Goal: Task Accomplishment & Management: Manage account settings

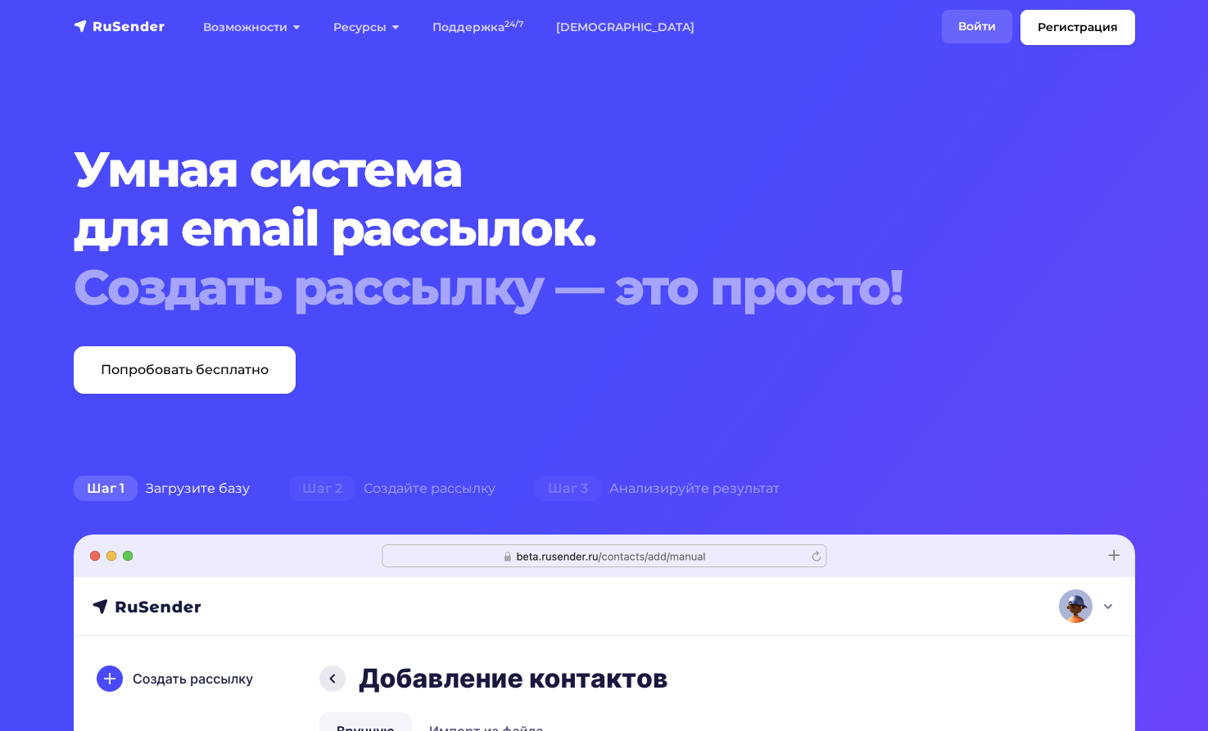
click at [968, 19] on link "Войти" at bounding box center [977, 27] width 70 height 34
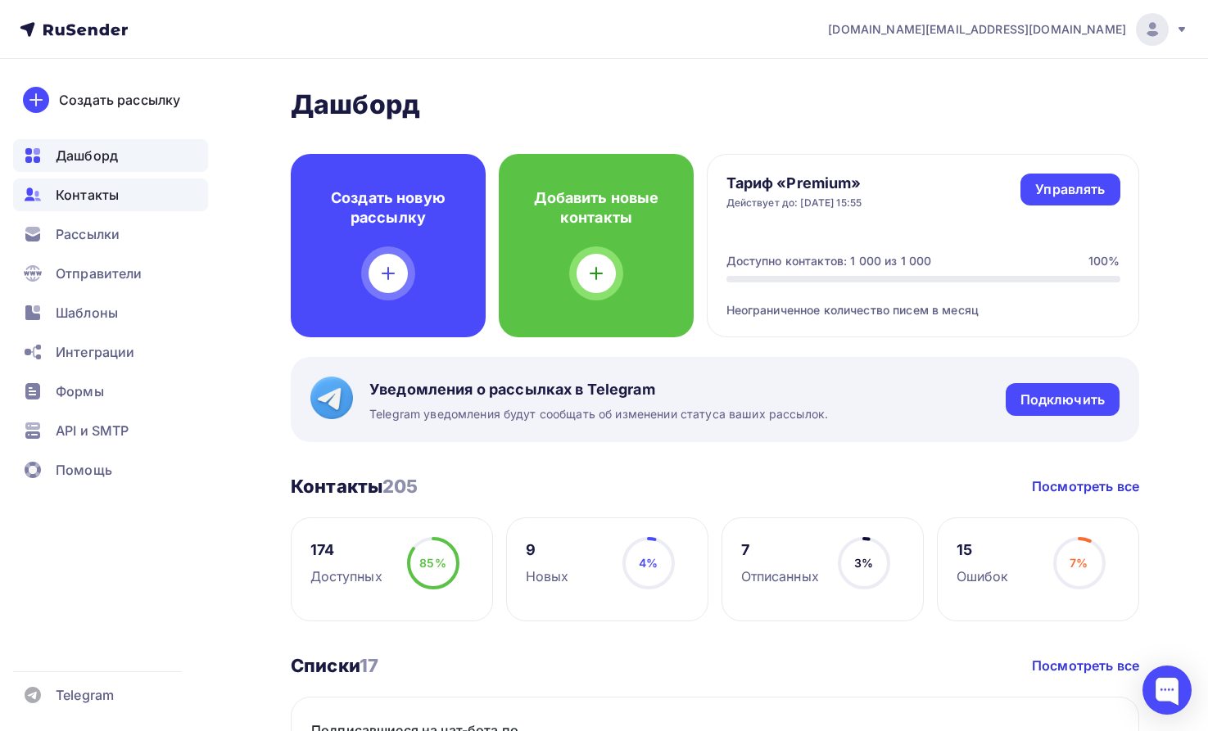
click at [108, 188] on span "Контакты" at bounding box center [87, 195] width 63 height 20
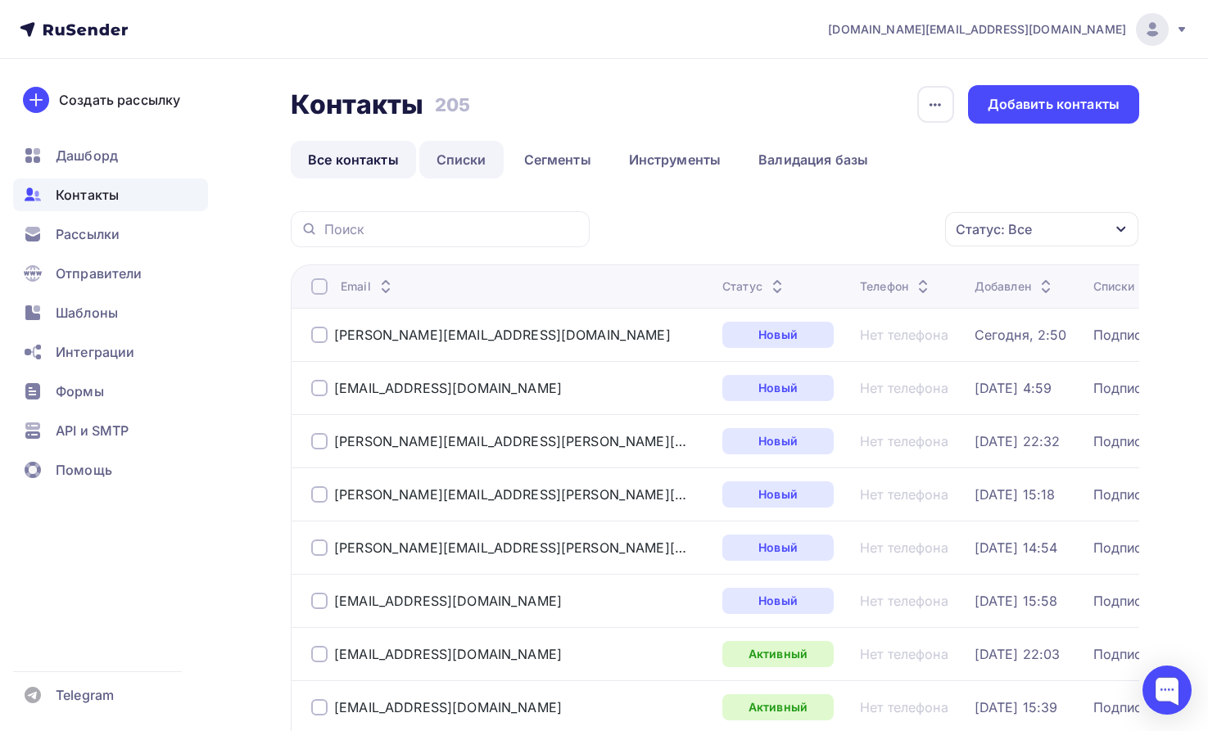
click at [459, 161] on link "Списки" at bounding box center [461, 160] width 84 height 38
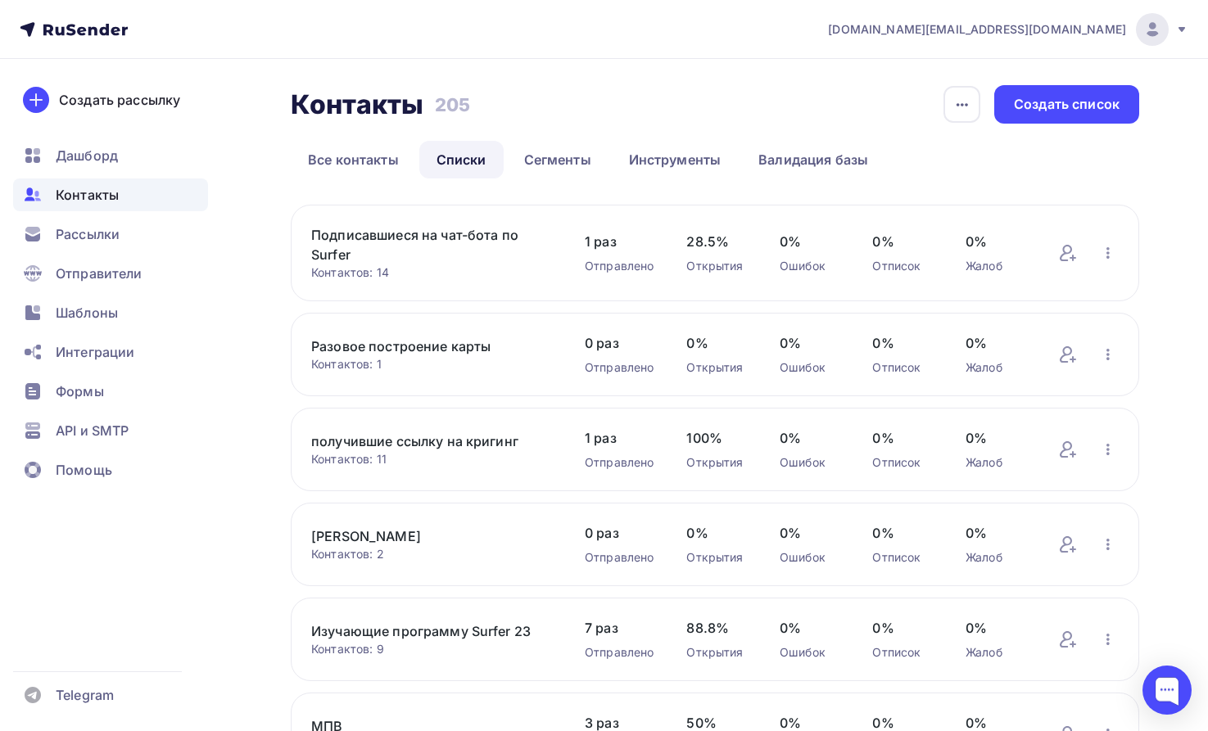
click at [457, 235] on link "Подписавшиеся на чат-бота по Surfer" at bounding box center [431, 244] width 241 height 39
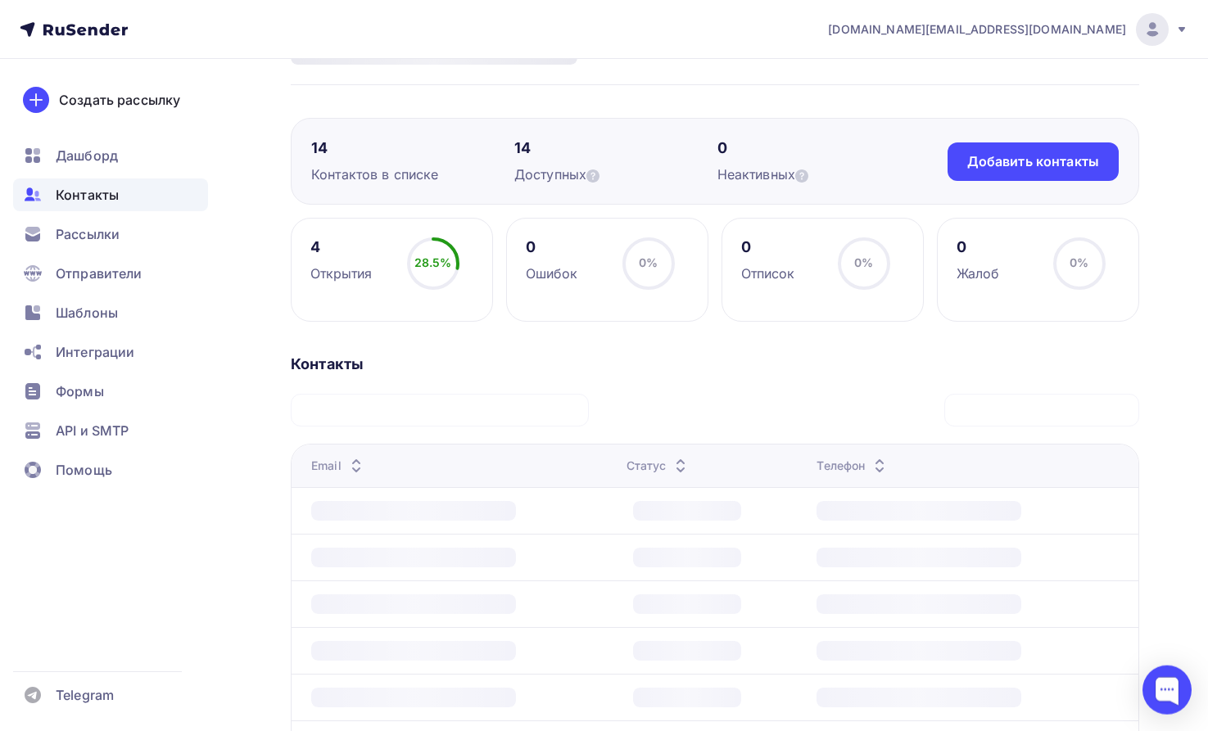
scroll to position [251, 0]
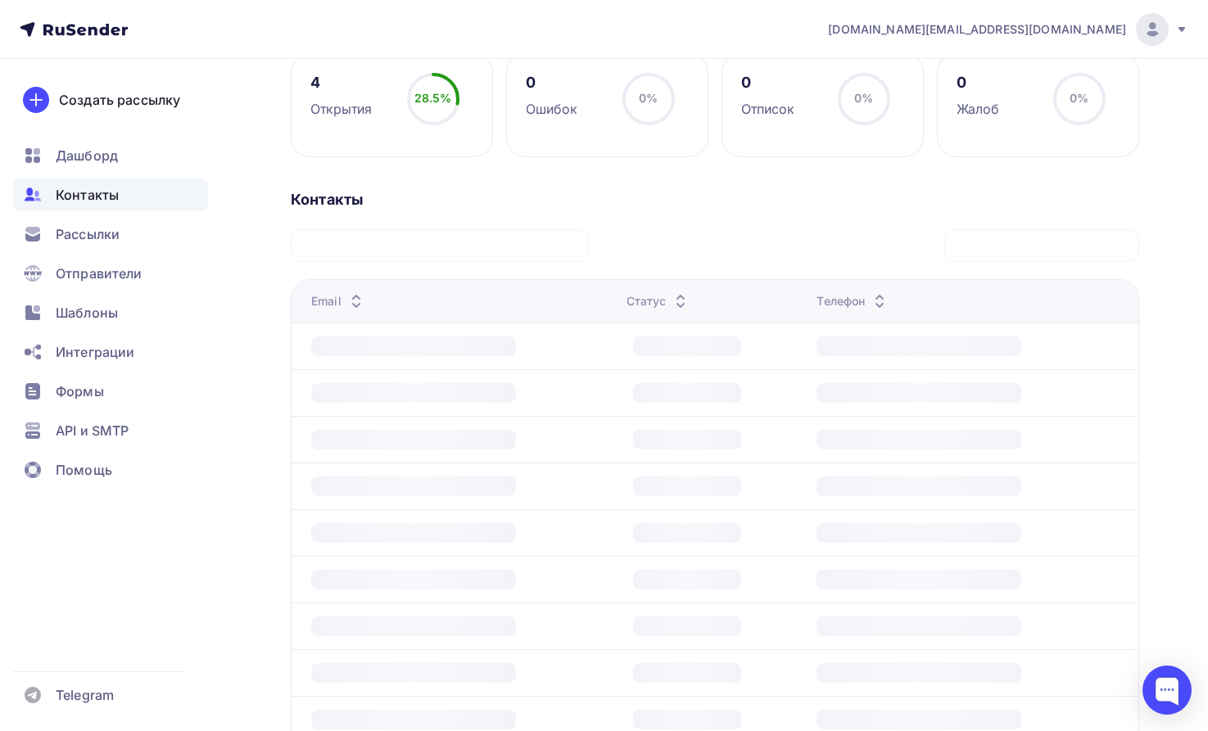
click at [467, 292] on th "Email" at bounding box center [456, 301] width 328 height 43
click at [453, 391] on div at bounding box center [413, 393] width 205 height 20
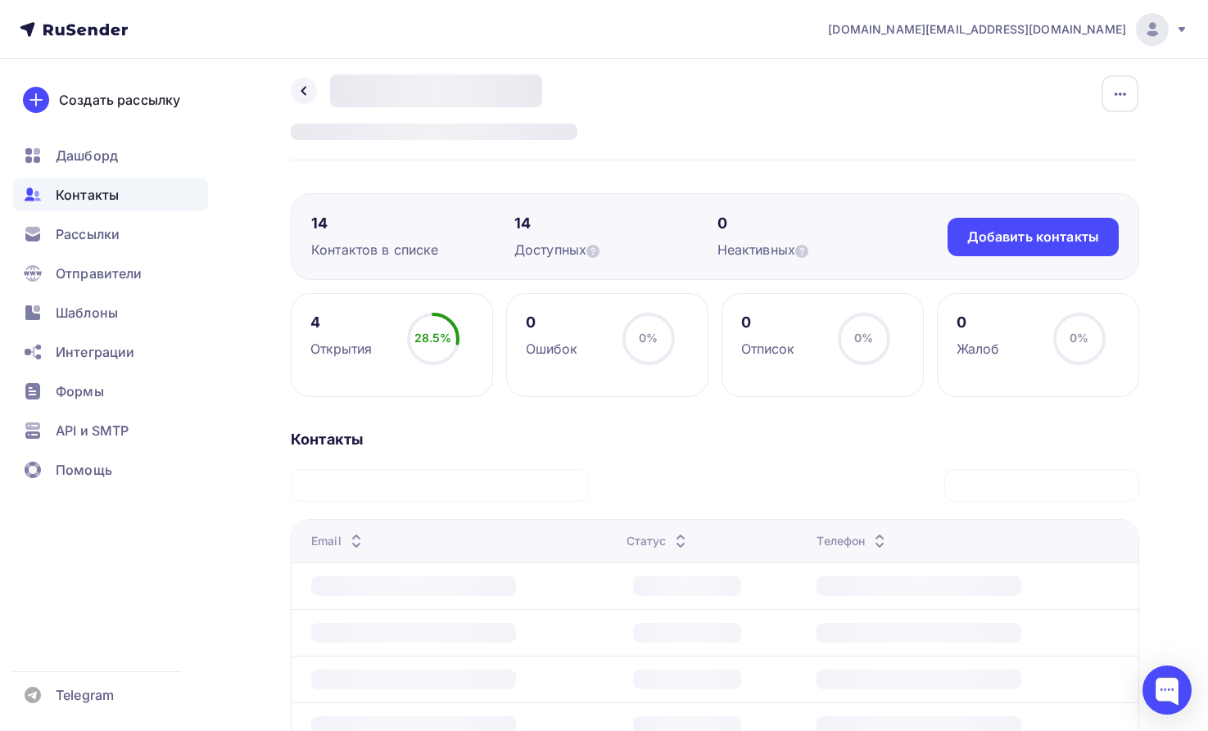
scroll to position [415, 0]
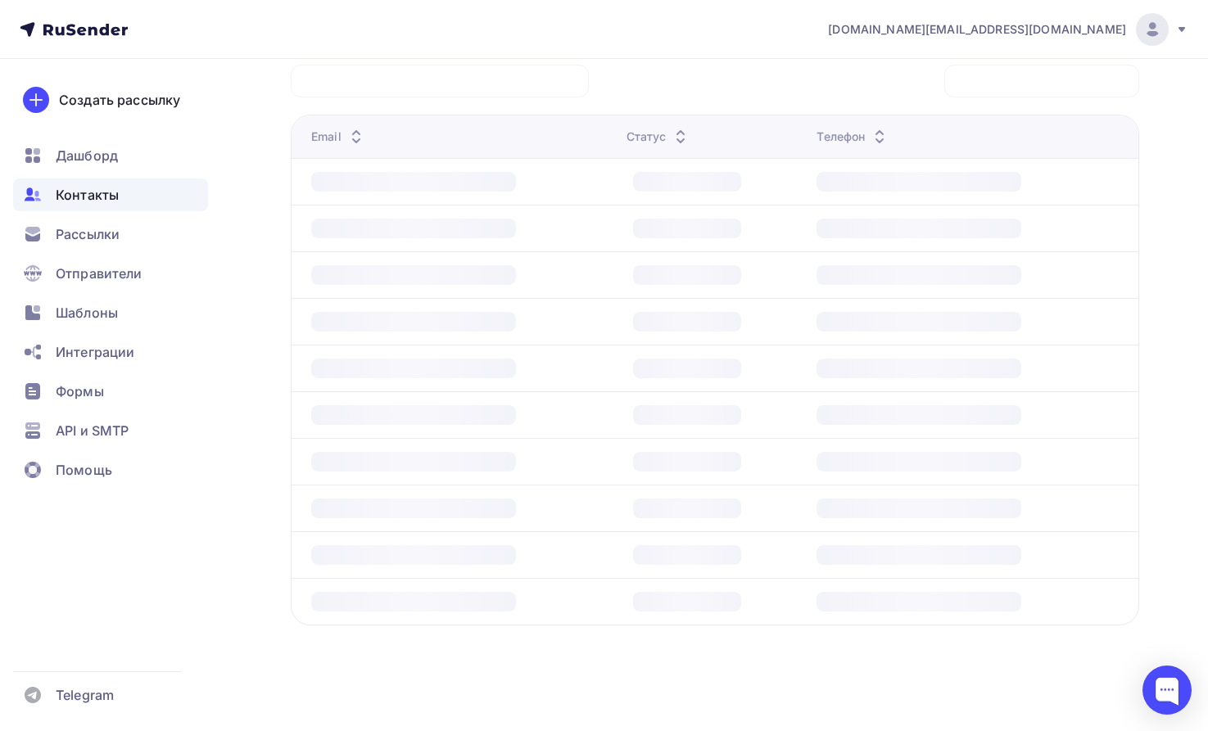
click at [474, 369] on div at bounding box center [413, 369] width 205 height 20
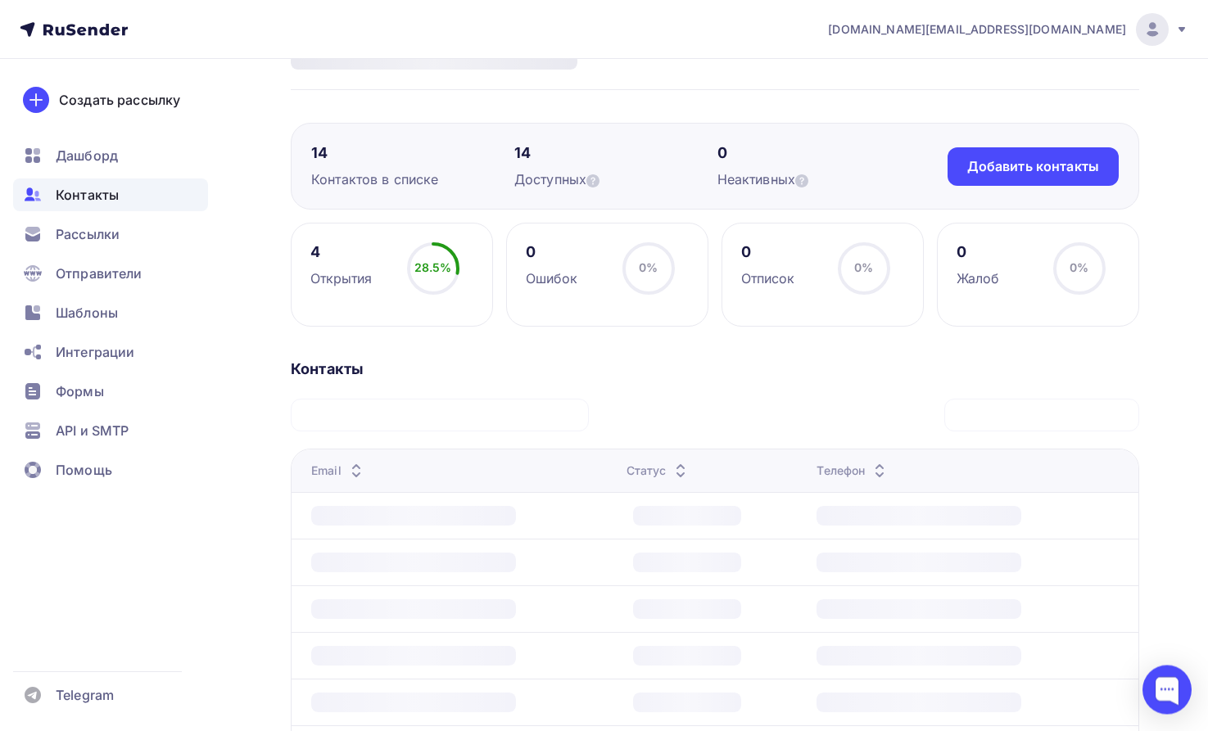
scroll to position [0, 0]
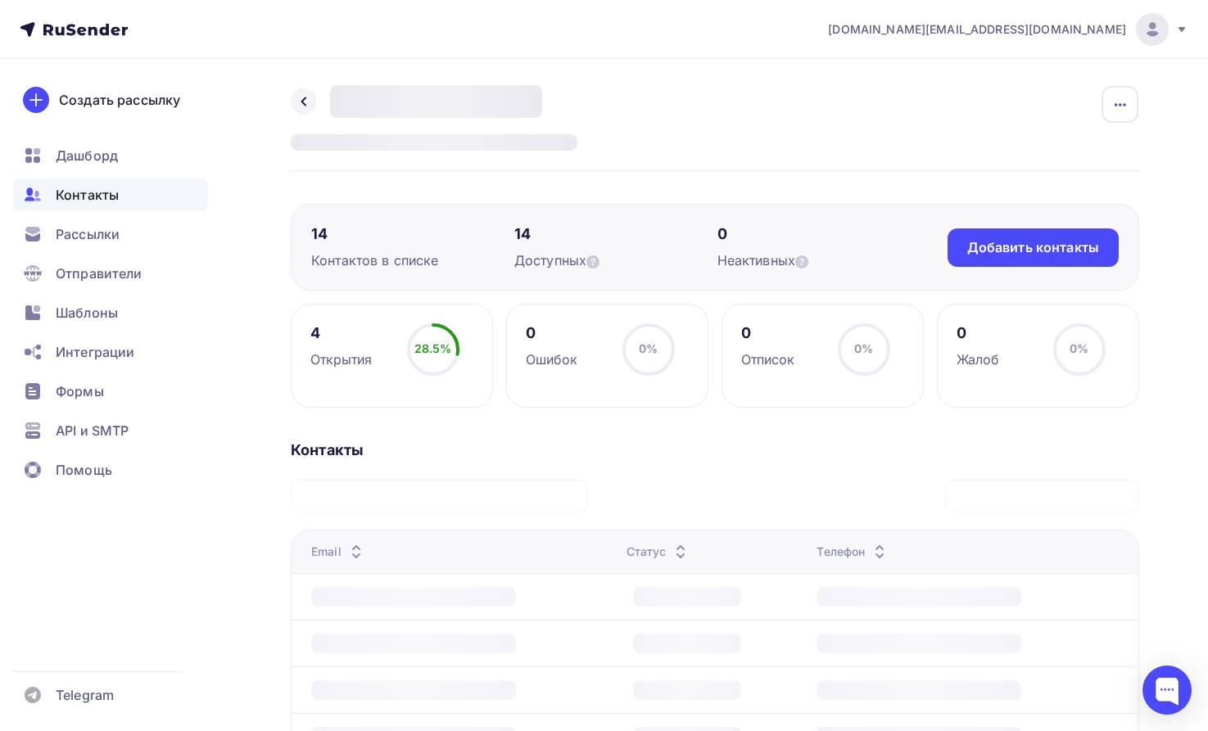
click at [388, 258] on div "Контактов в списке" at bounding box center [412, 261] width 203 height 20
drag, startPoint x: 546, startPoint y: 256, endPoint x: 593, endPoint y: 255, distance: 46.7
click at [548, 256] on div "Доступных" at bounding box center [615, 261] width 203 height 20
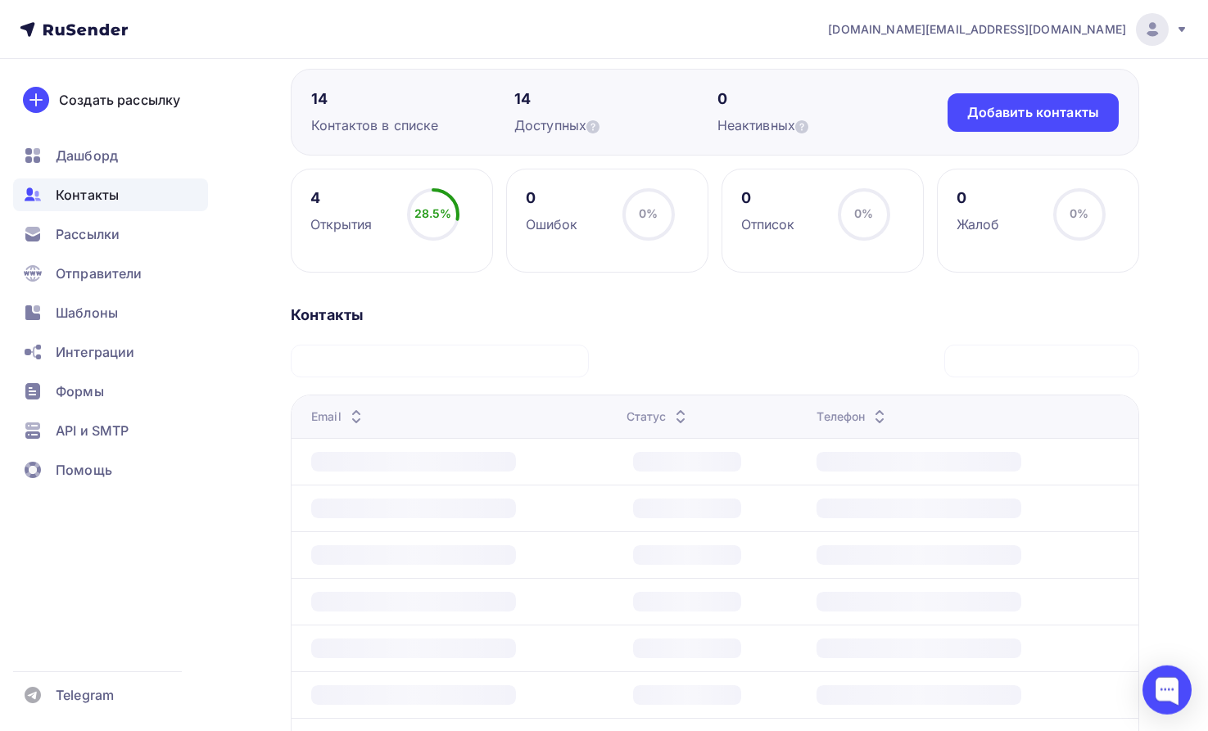
scroll to position [251, 0]
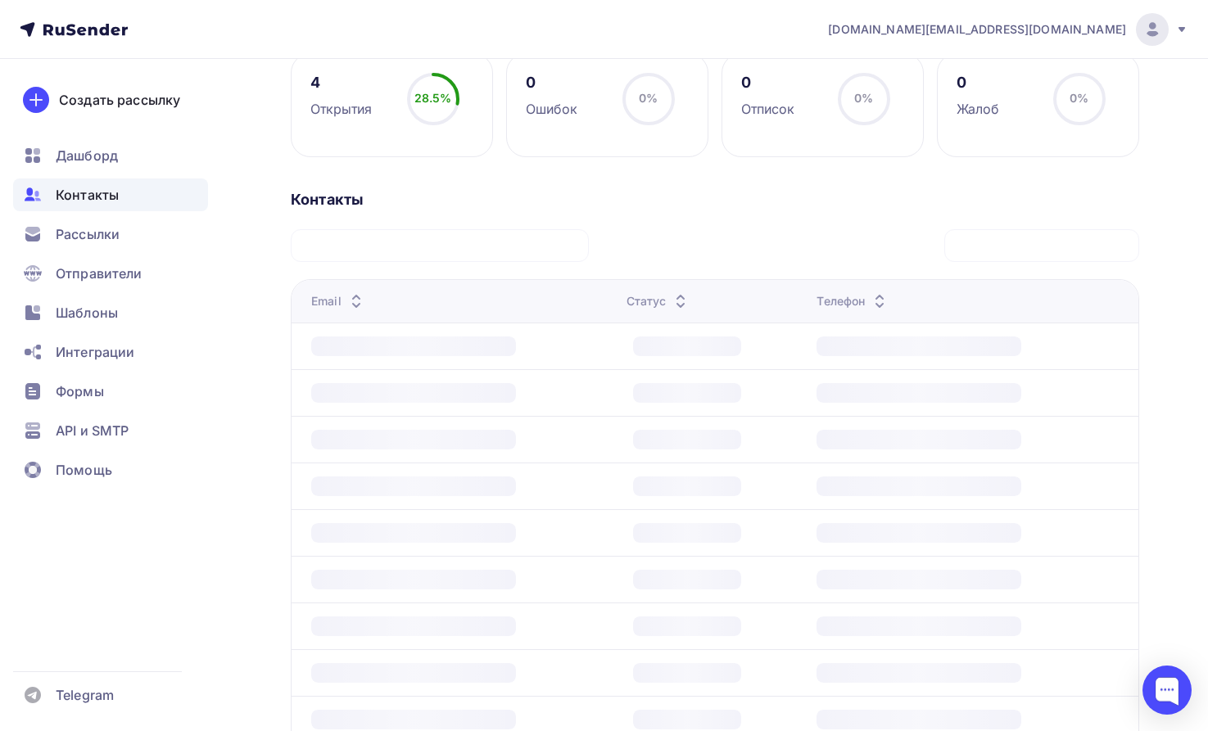
click at [448, 398] on div at bounding box center [413, 393] width 205 height 20
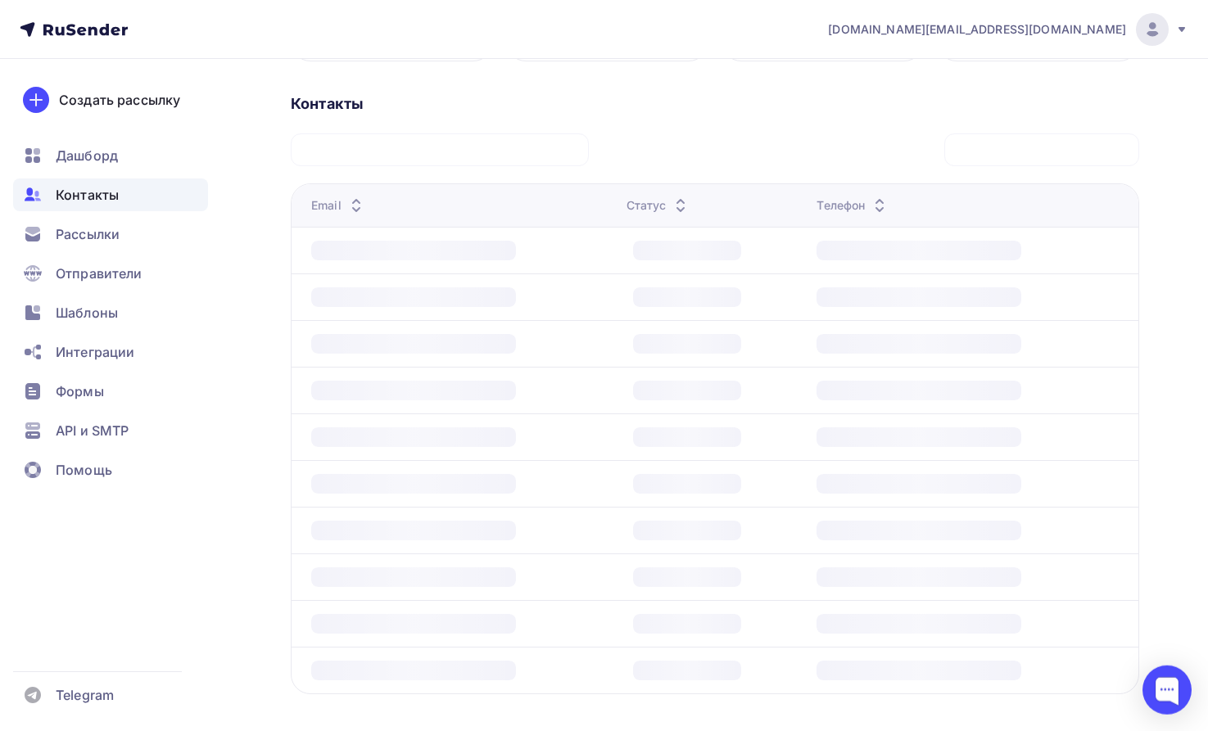
scroll to position [415, 0]
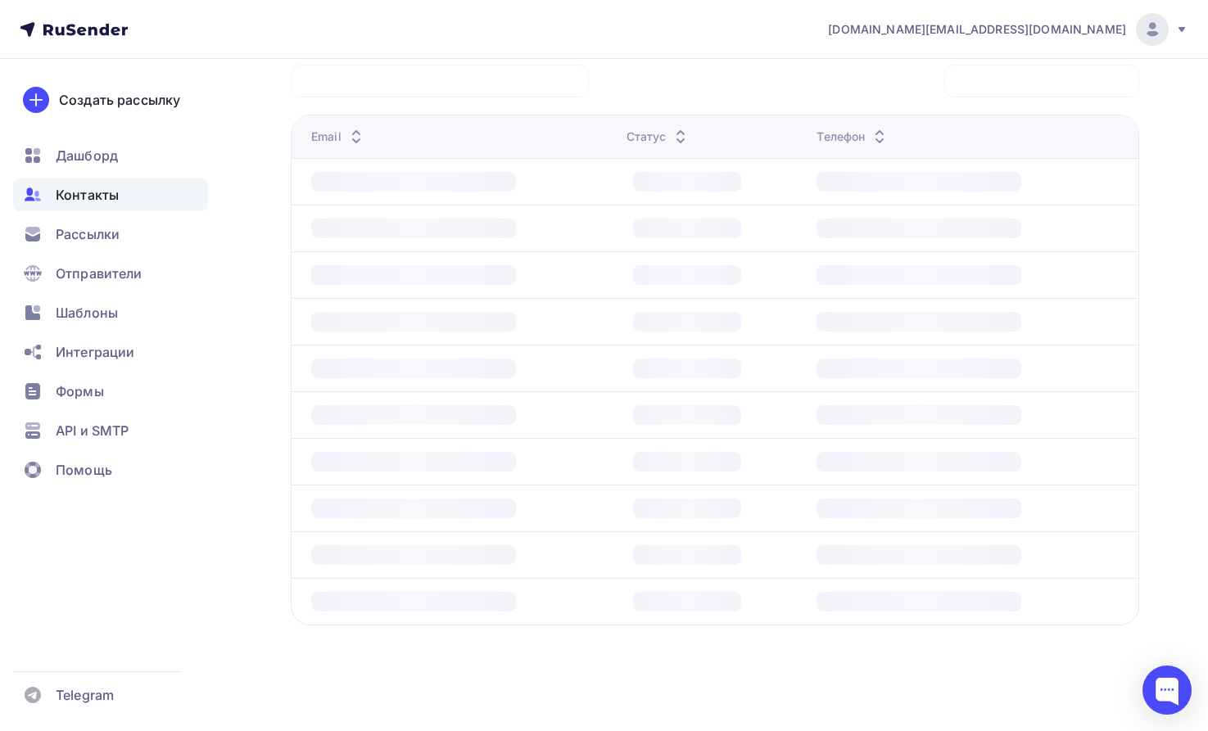
click at [467, 659] on div "Контакты Нет контактов Импортируйте адресную базу или создайте форму подписки ,…" at bounding box center [715, 345] width 848 height 640
drag, startPoint x: 458, startPoint y: 638, endPoint x: 458, endPoint y: 537, distance: 100.7
click at [458, 631] on div "Контакты Нет контактов Импортируйте адресную базу или создайте форму подписки ,…" at bounding box center [715, 345] width 848 height 640
click at [468, 386] on td at bounding box center [456, 368] width 328 height 47
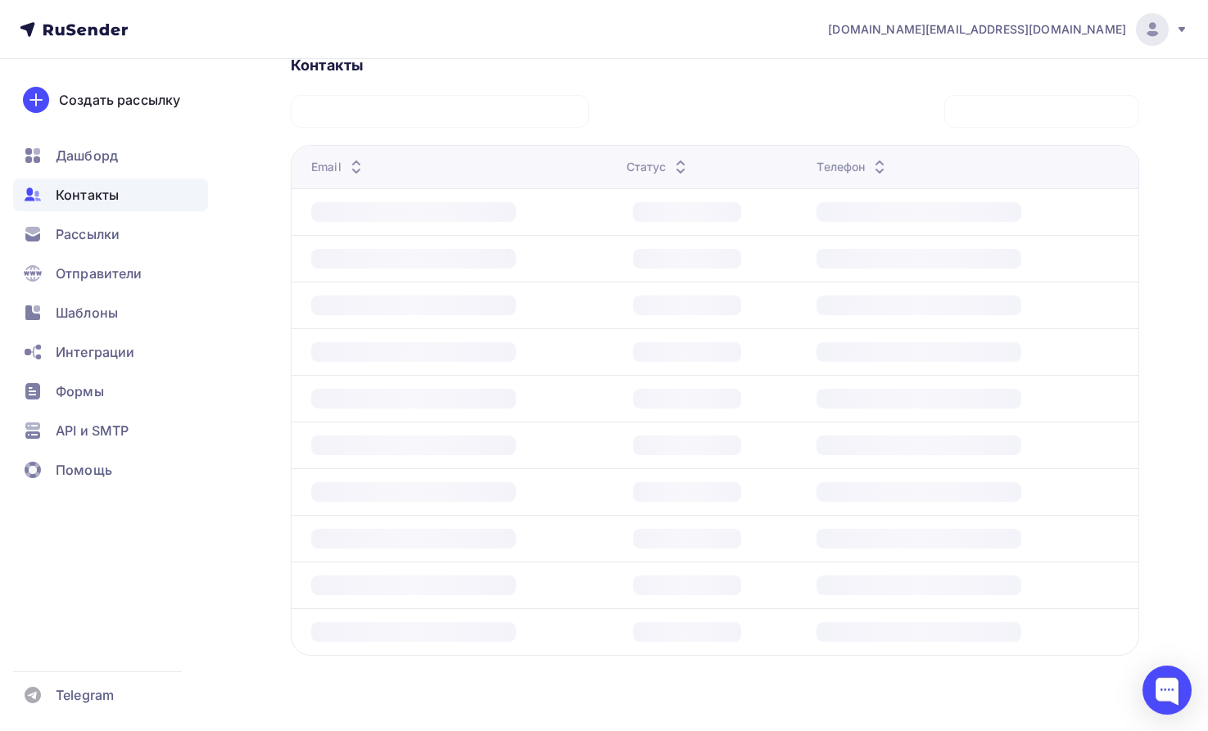
scroll to position [0, 0]
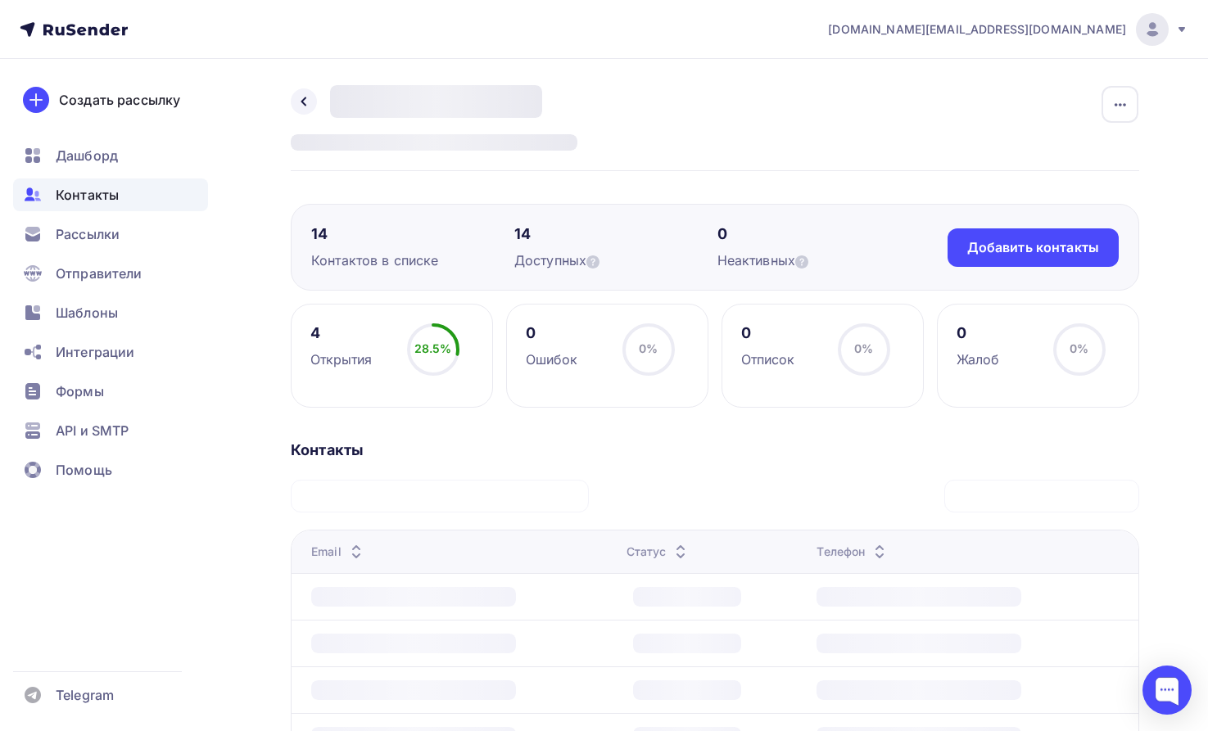
click at [405, 266] on div "Контактов в списке" at bounding box center [412, 261] width 203 height 20
click at [435, 346] on span "28.5%" at bounding box center [433, 348] width 38 height 14
drag, startPoint x: 328, startPoint y: 459, endPoint x: 328, endPoint y: 400, distance: 59.0
click at [328, 459] on div "Контакты" at bounding box center [715, 451] width 848 height 20
click at [328, 371] on div "4 Открытия 28.5% 28.5%" at bounding box center [392, 356] width 202 height 104
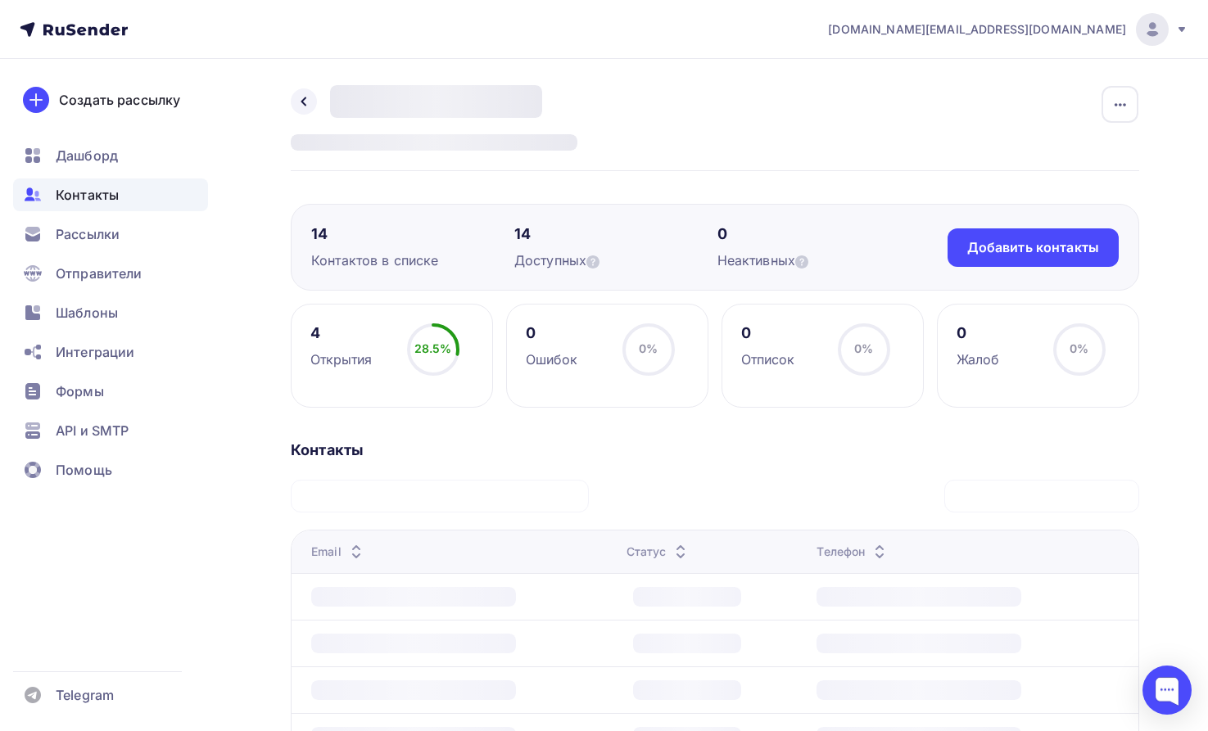
click at [332, 555] on div "Email" at bounding box center [338, 552] width 55 height 16
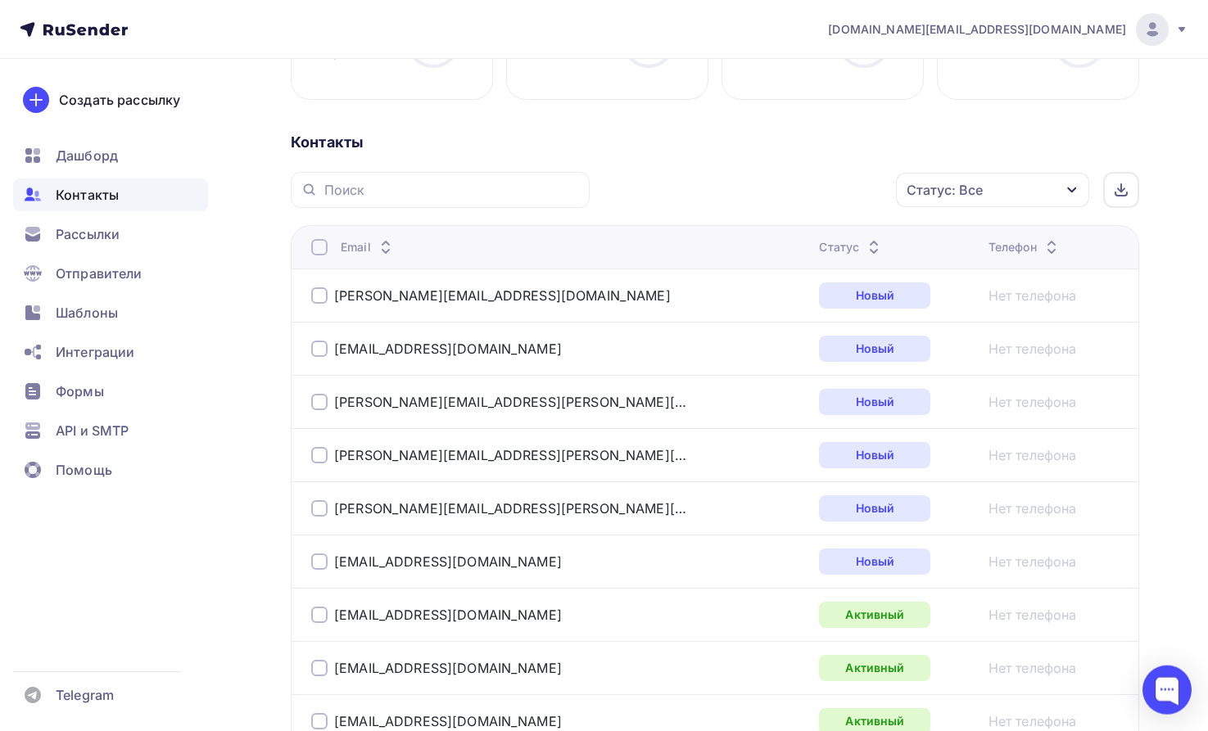
scroll to position [334, 0]
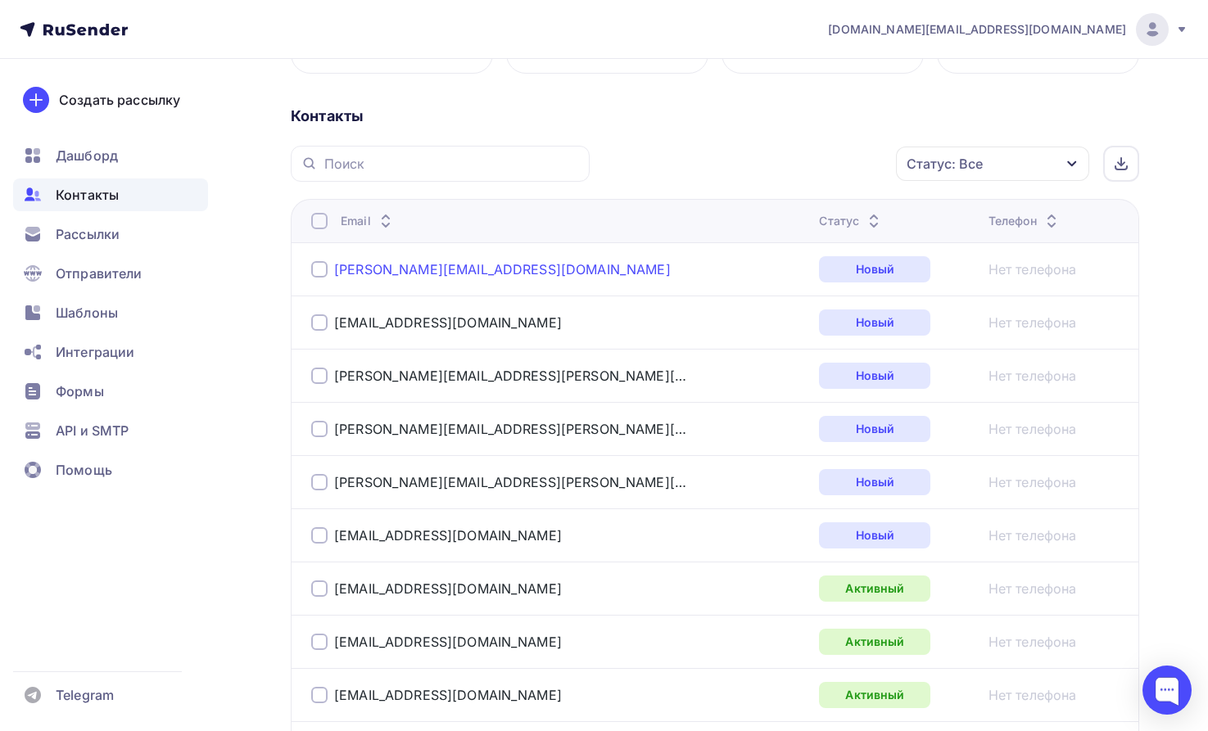
click at [516, 265] on link "[PERSON_NAME][EMAIL_ADDRESS][DOMAIN_NAME]" at bounding box center [502, 269] width 337 height 16
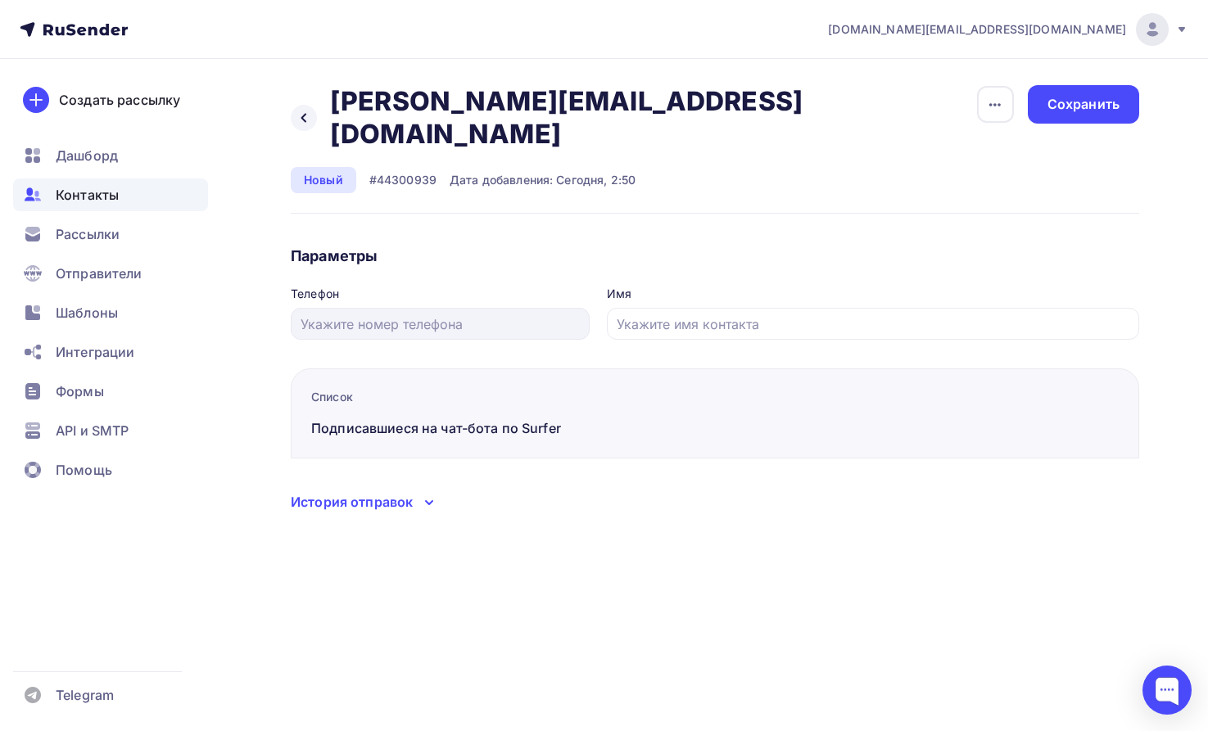
drag, startPoint x: 327, startPoint y: 100, endPoint x: 788, endPoint y: 120, distance: 461.4
click at [788, 120] on div "Назад andrew@parsellfuneralhomes.com andrew@parsellfuneralhomes.com Удалить Отп…" at bounding box center [633, 139] width 685 height 108
copy h2 "[PERSON_NAME][EMAIL_ADDRESS][DOMAIN_NAME]"
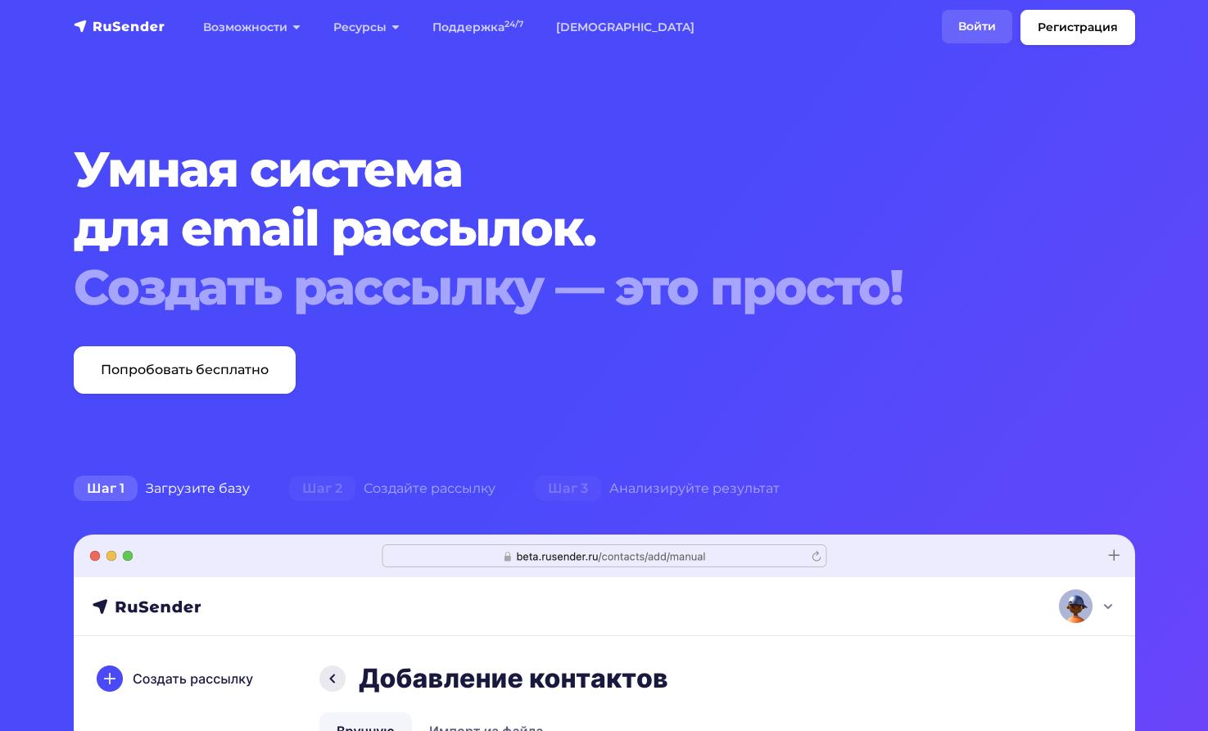
click at [973, 28] on link "Войти" at bounding box center [977, 27] width 70 height 34
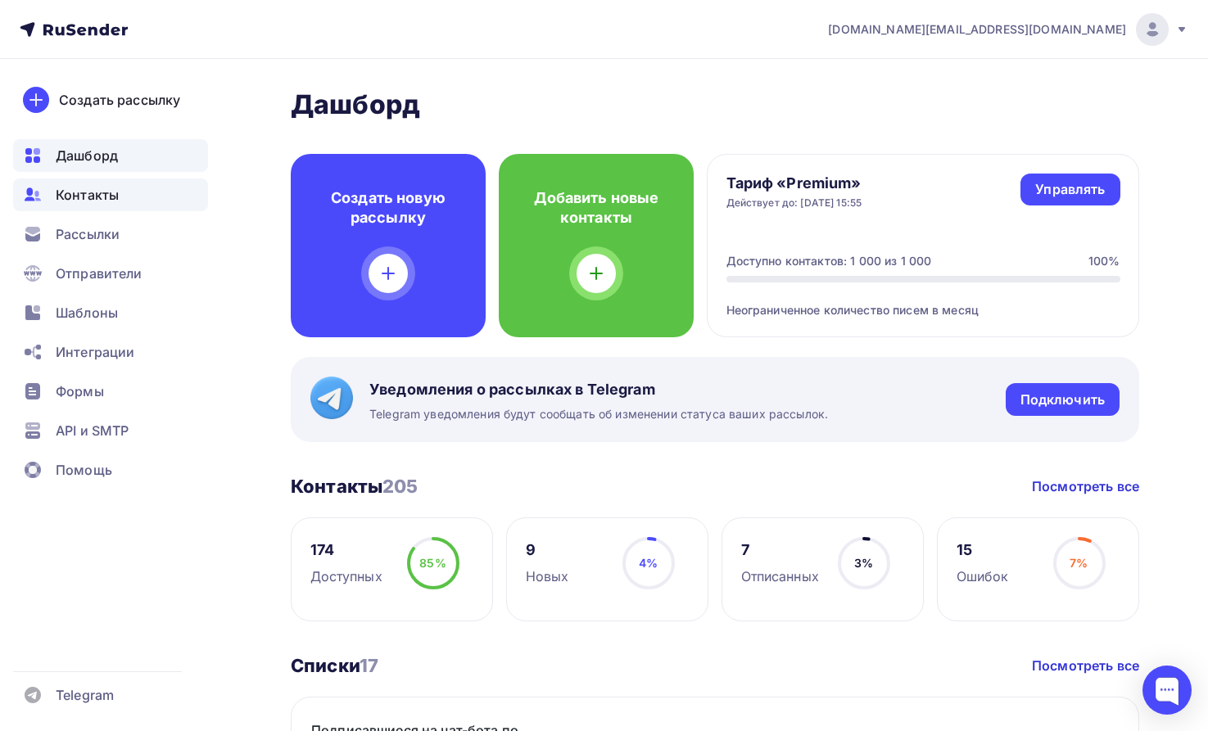
click at [70, 195] on span "Контакты" at bounding box center [87, 195] width 63 height 20
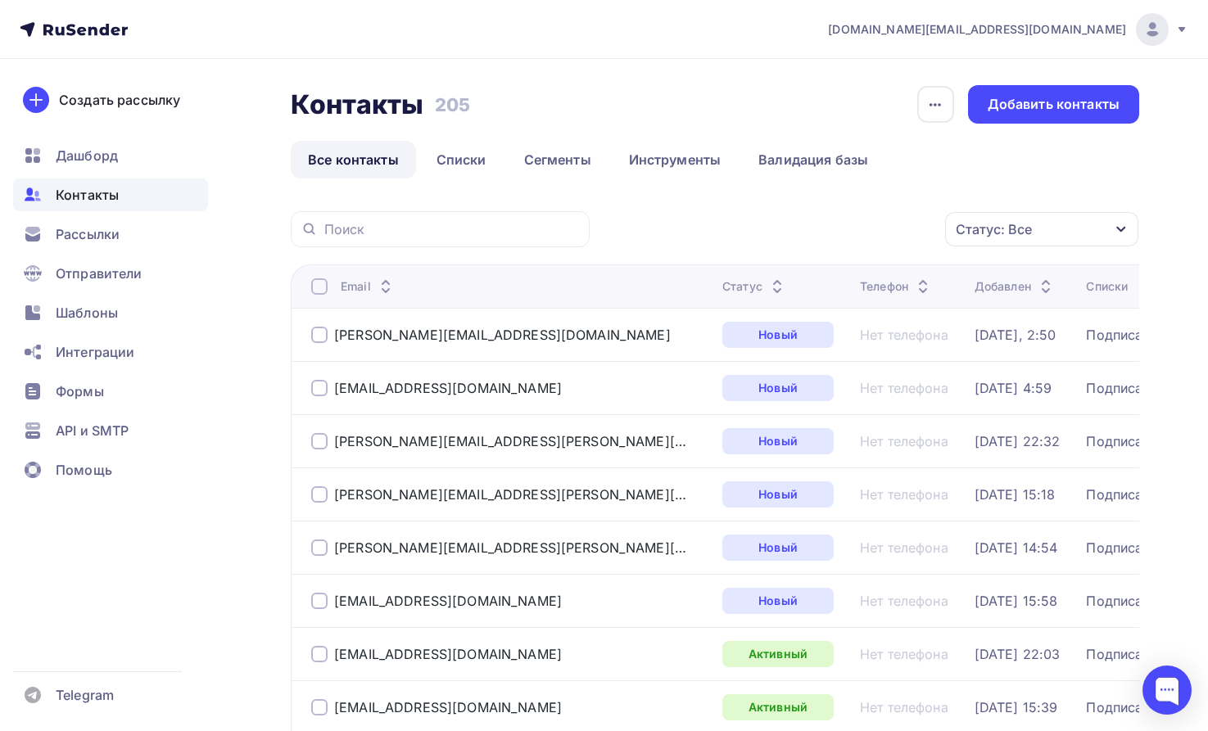
click at [319, 546] on div at bounding box center [319, 548] width 16 height 16
click at [320, 492] on div at bounding box center [319, 494] width 16 height 16
click at [321, 441] on div at bounding box center [319, 441] width 16 height 16
click at [321, 387] on div at bounding box center [319, 388] width 16 height 16
click at [323, 333] on div at bounding box center [319, 335] width 16 height 16
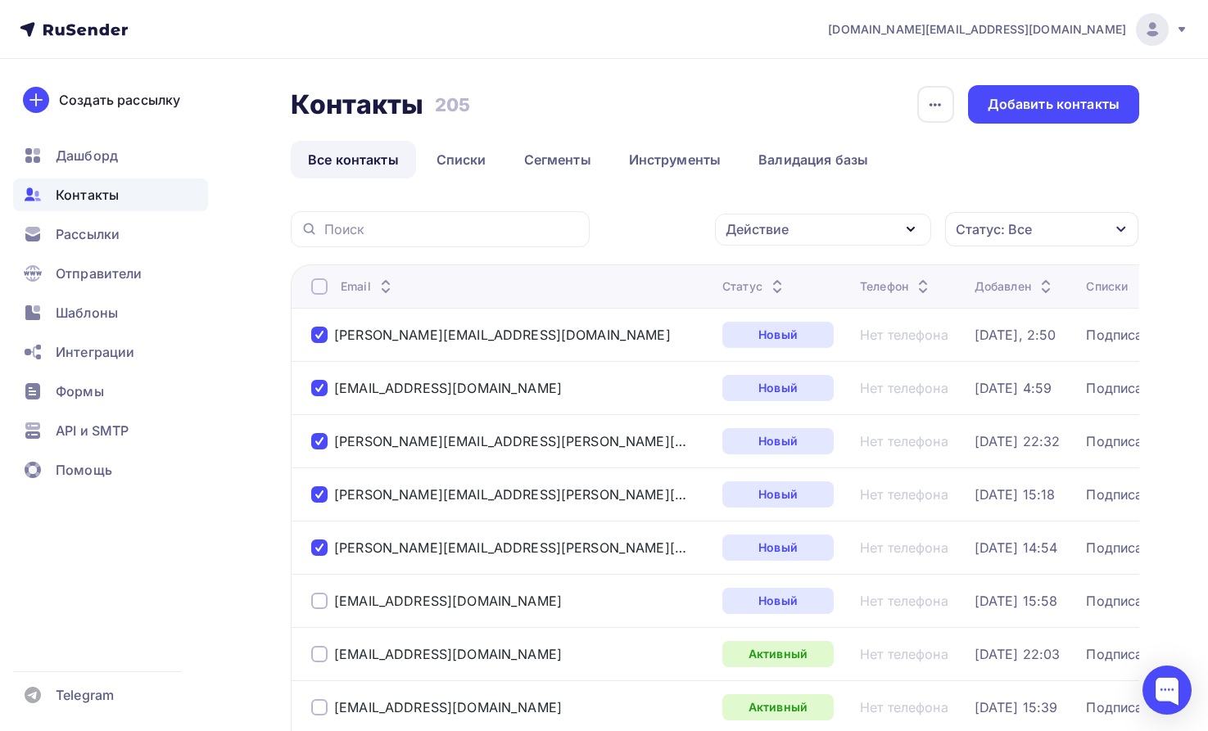
click at [911, 227] on icon "button" at bounding box center [911, 229] width 20 height 20
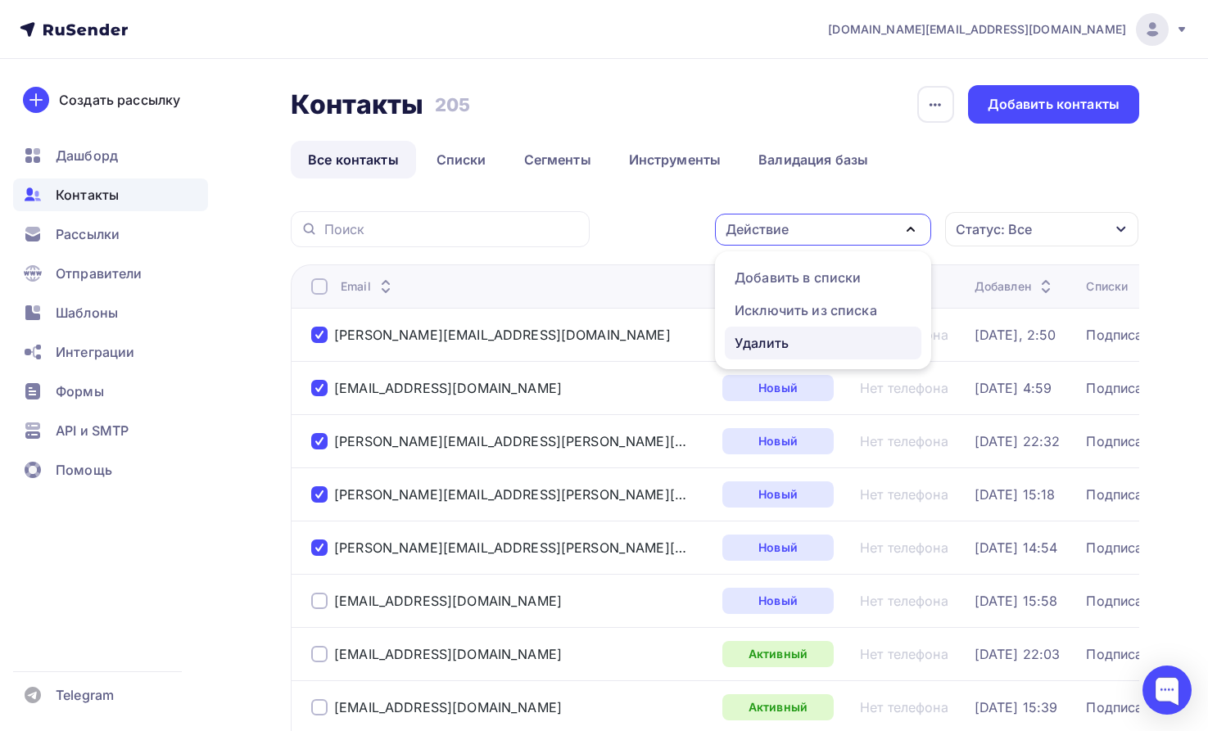
click at [784, 341] on div "Удалить" at bounding box center [762, 343] width 54 height 20
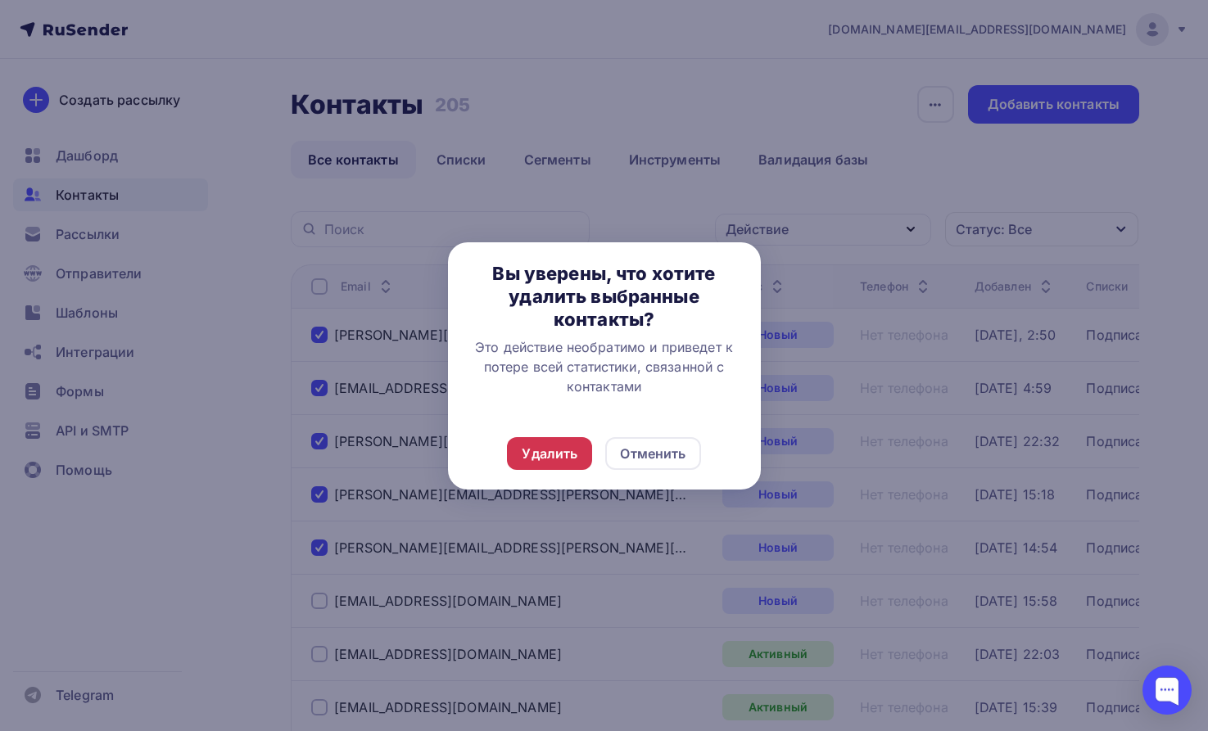
click at [551, 452] on div "Удалить" at bounding box center [550, 454] width 56 height 20
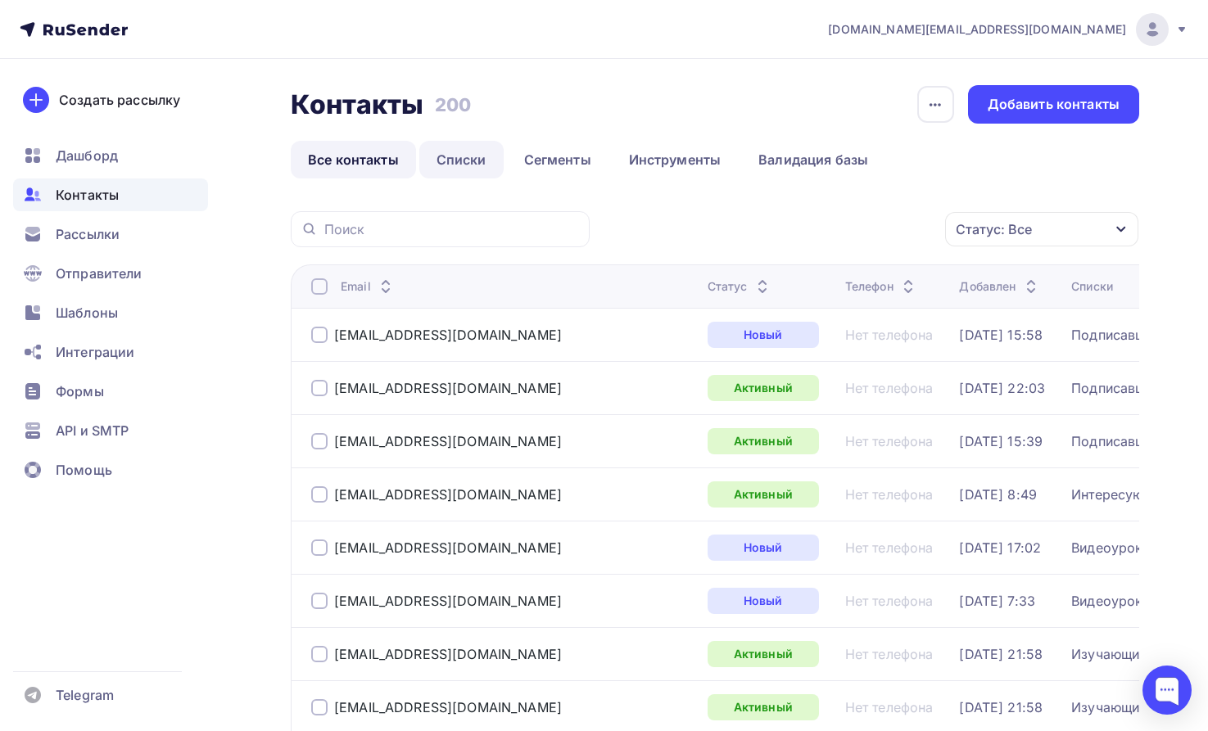
click at [468, 158] on link "Списки" at bounding box center [461, 160] width 84 height 38
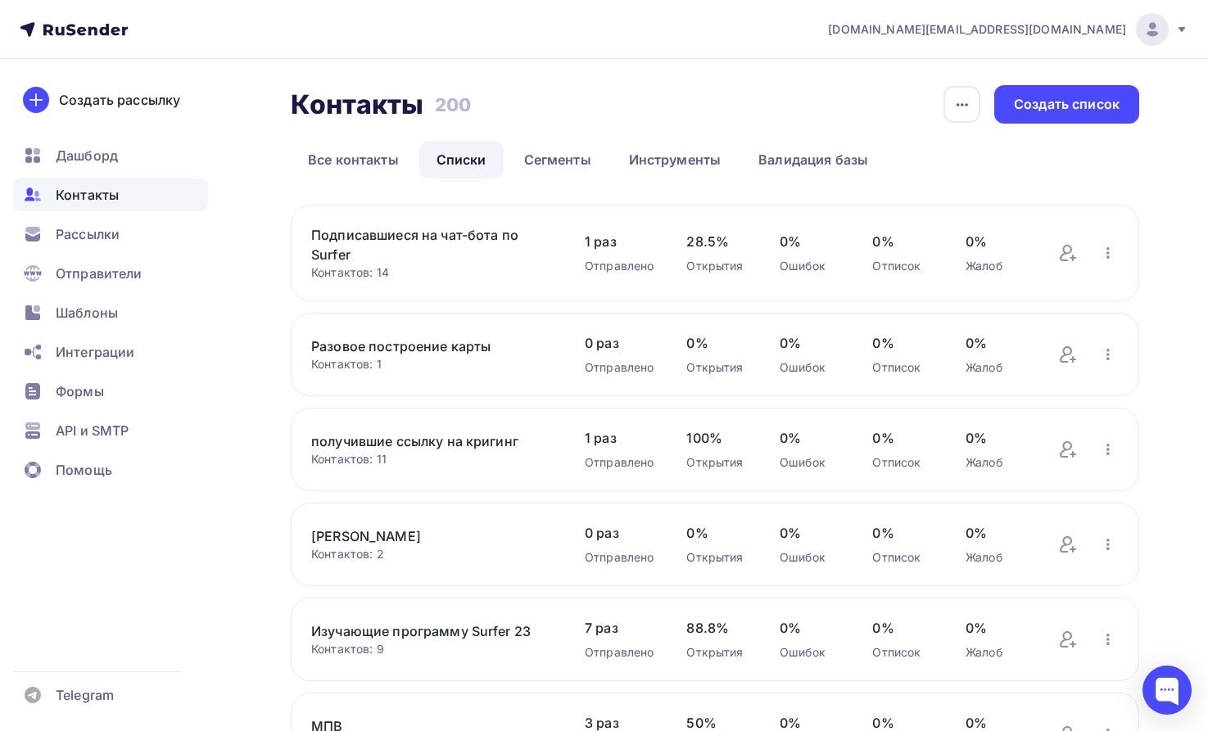
click at [344, 274] on div "Контактов: 14" at bounding box center [431, 272] width 241 height 16
click at [334, 233] on link "Подписавшиеся на чат-бота по Surfer" at bounding box center [431, 244] width 241 height 39
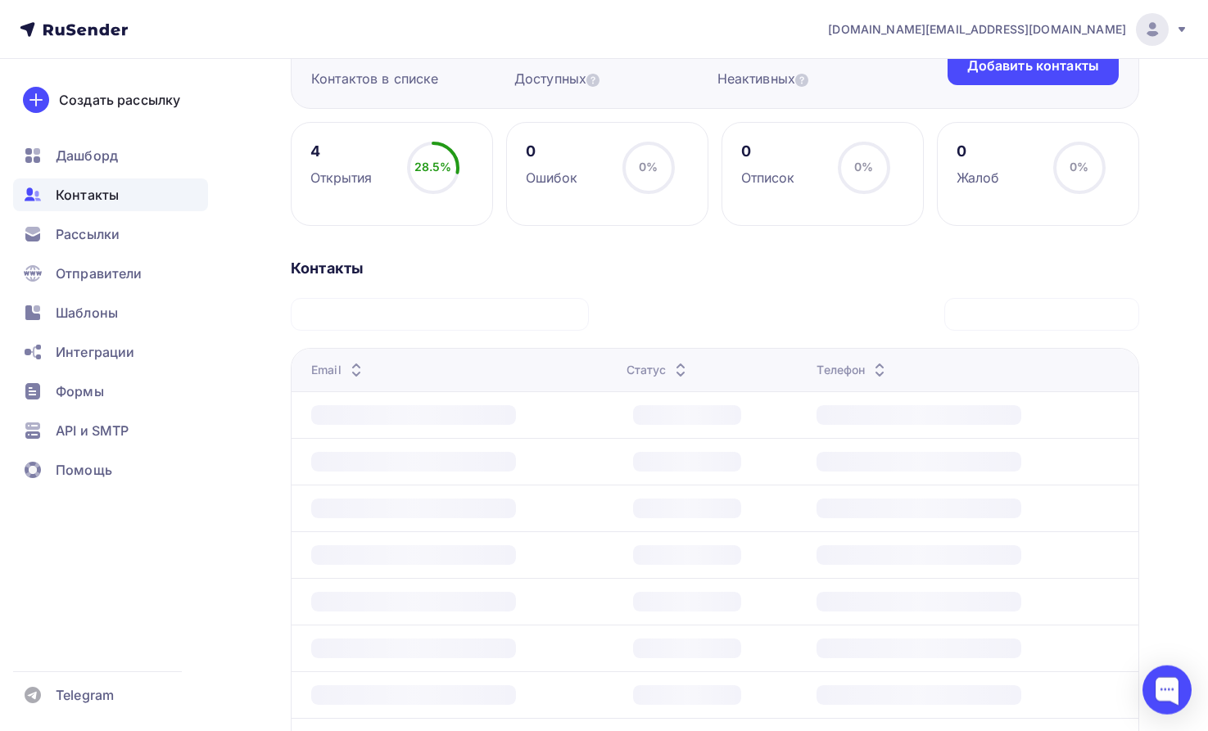
scroll to position [251, 0]
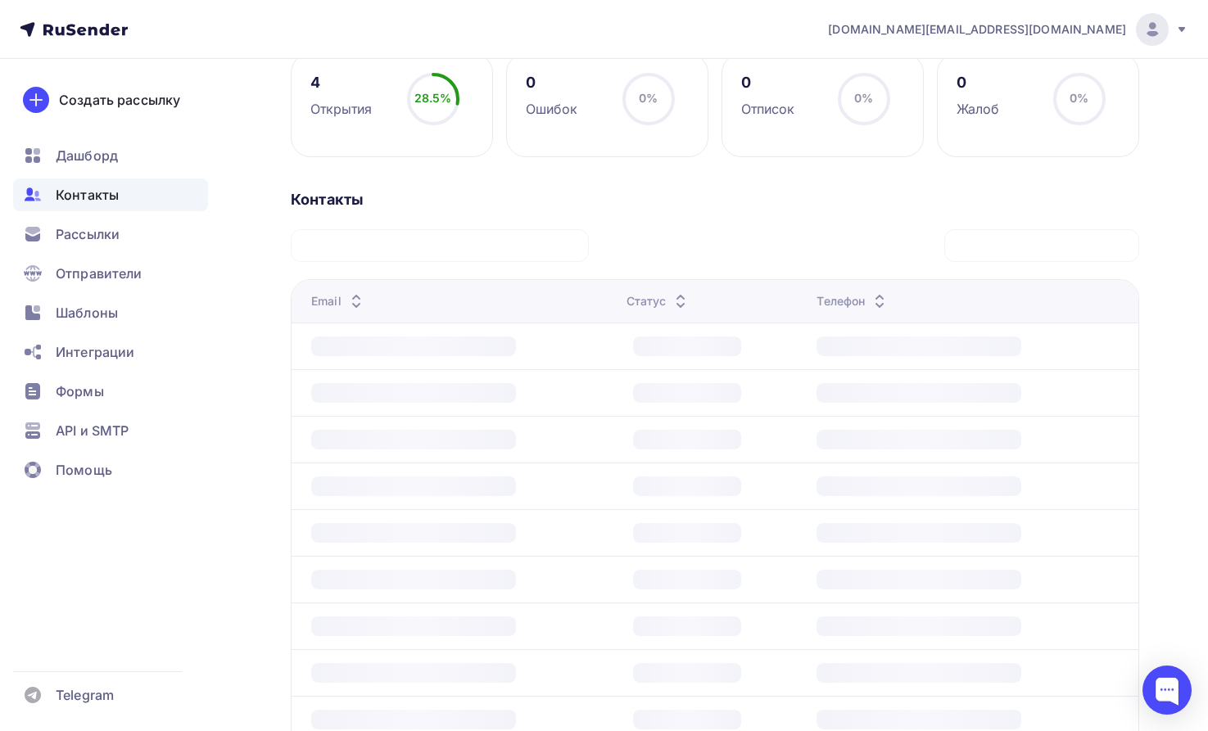
click at [447, 468] on td at bounding box center [456, 486] width 328 height 47
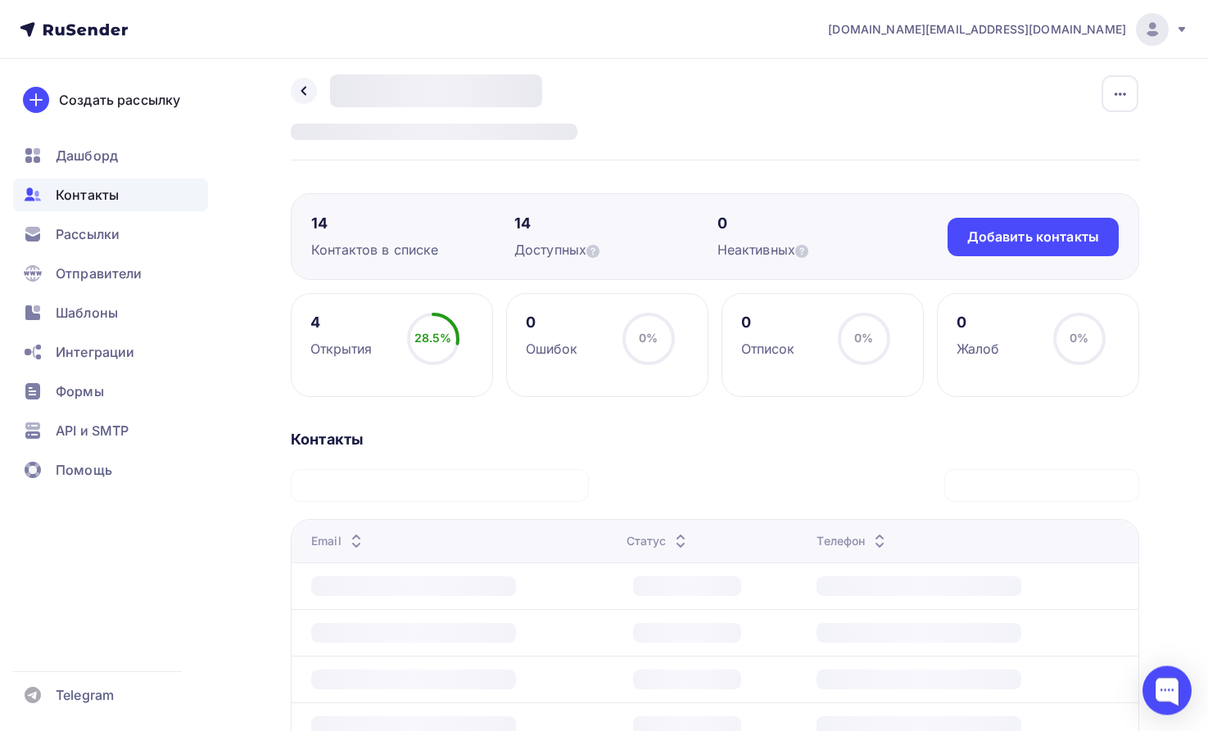
scroll to position [0, 0]
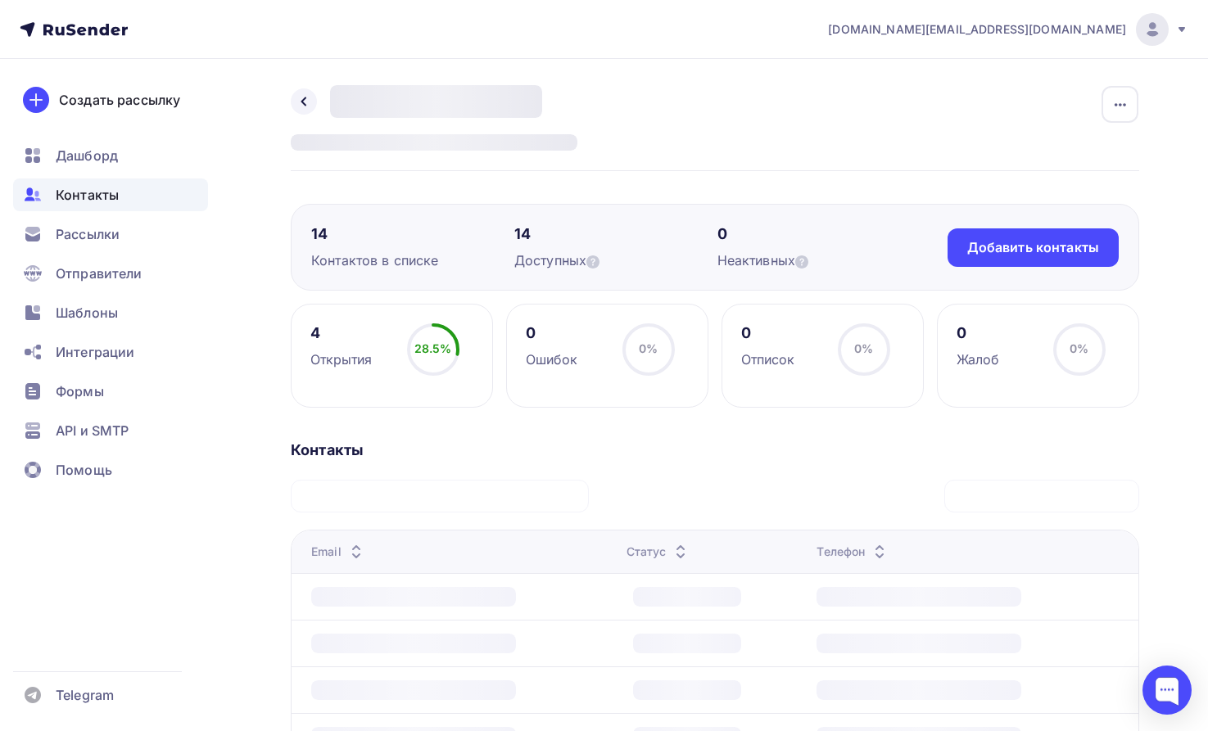
click at [409, 597] on div at bounding box center [413, 597] width 205 height 20
click at [462, 558] on div "Email" at bounding box center [462, 552] width 302 height 16
click at [453, 609] on td at bounding box center [456, 596] width 328 height 47
click at [458, 594] on div at bounding box center [413, 597] width 205 height 20
click at [463, 596] on div at bounding box center [413, 597] width 205 height 20
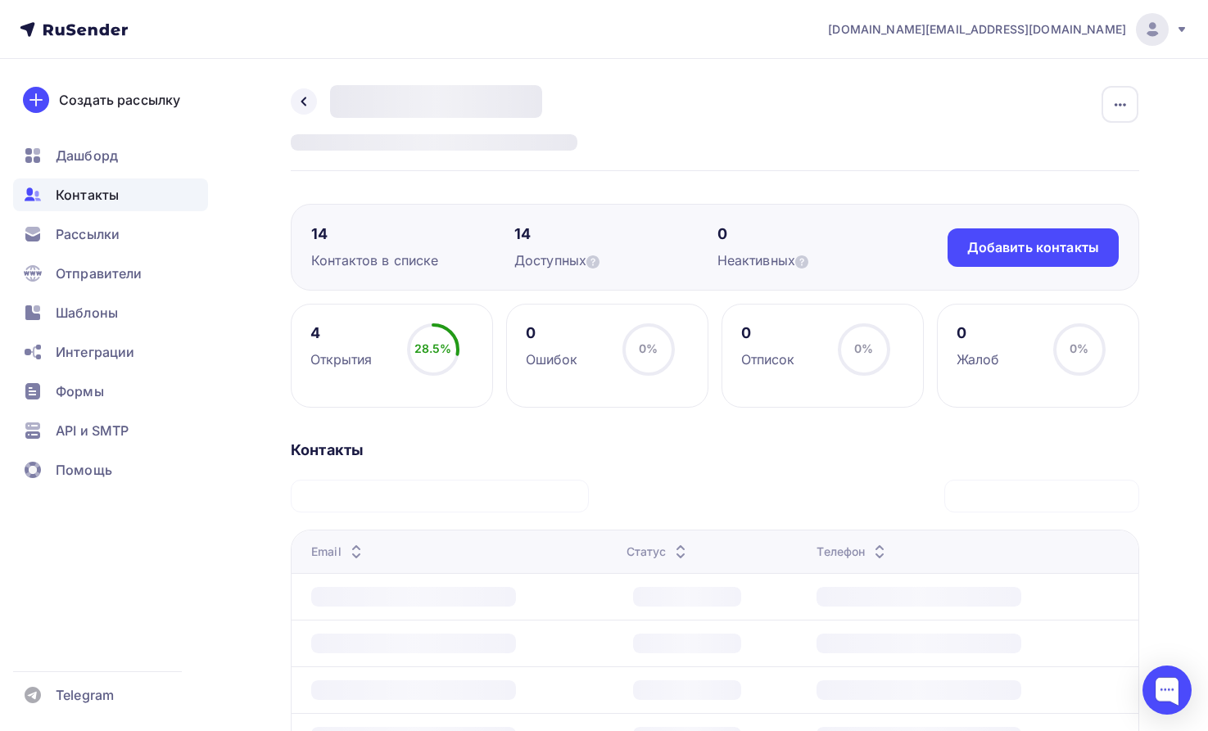
click at [876, 555] on icon at bounding box center [880, 556] width 20 height 20
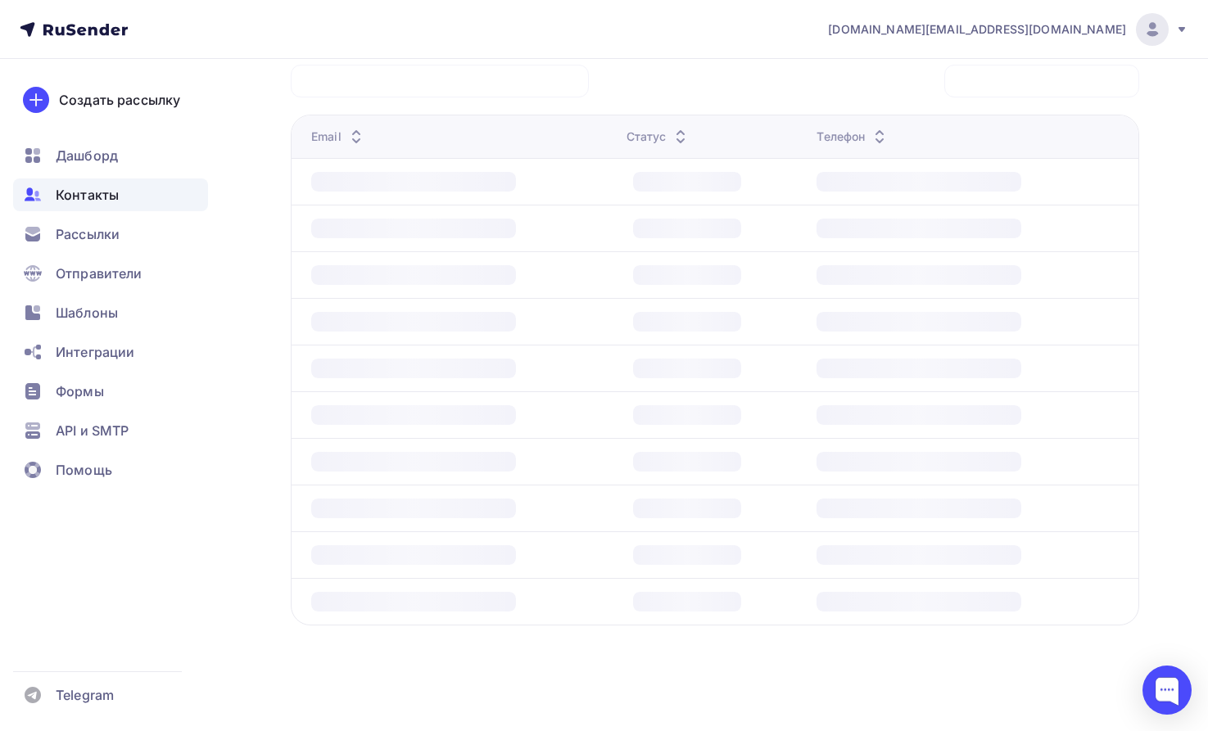
click at [502, 564] on div at bounding box center [413, 555] width 205 height 20
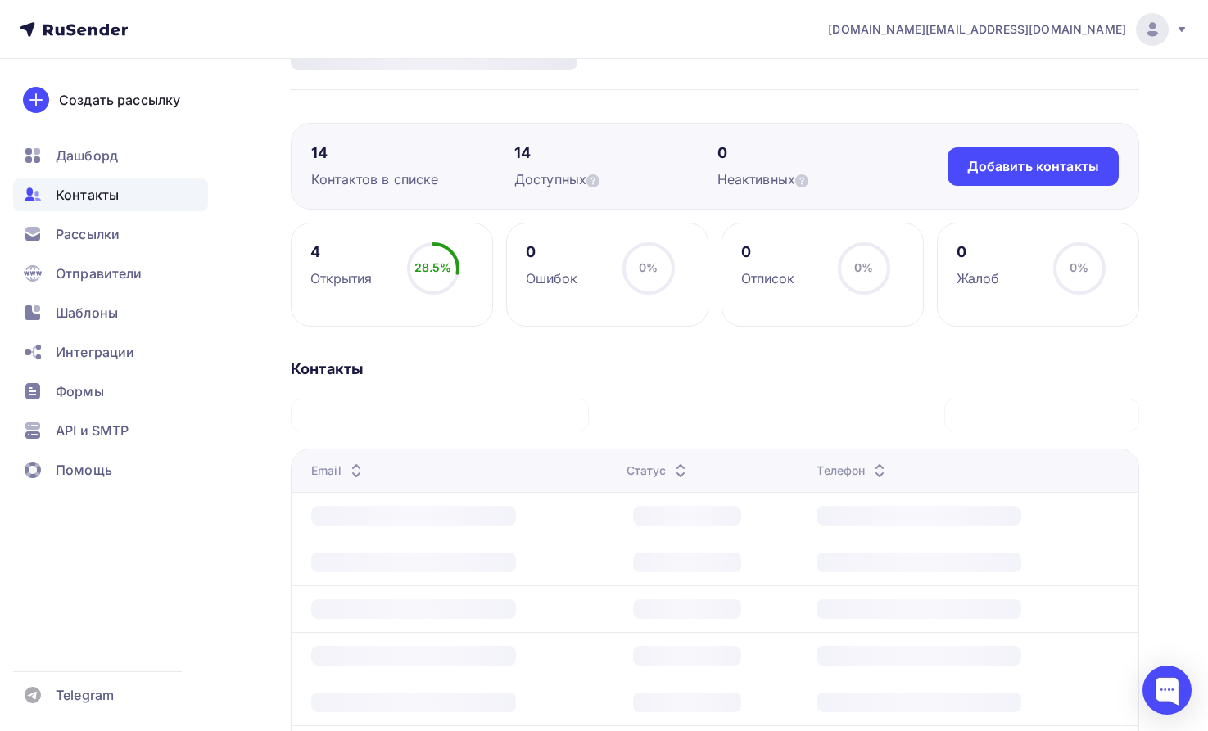
scroll to position [0, 0]
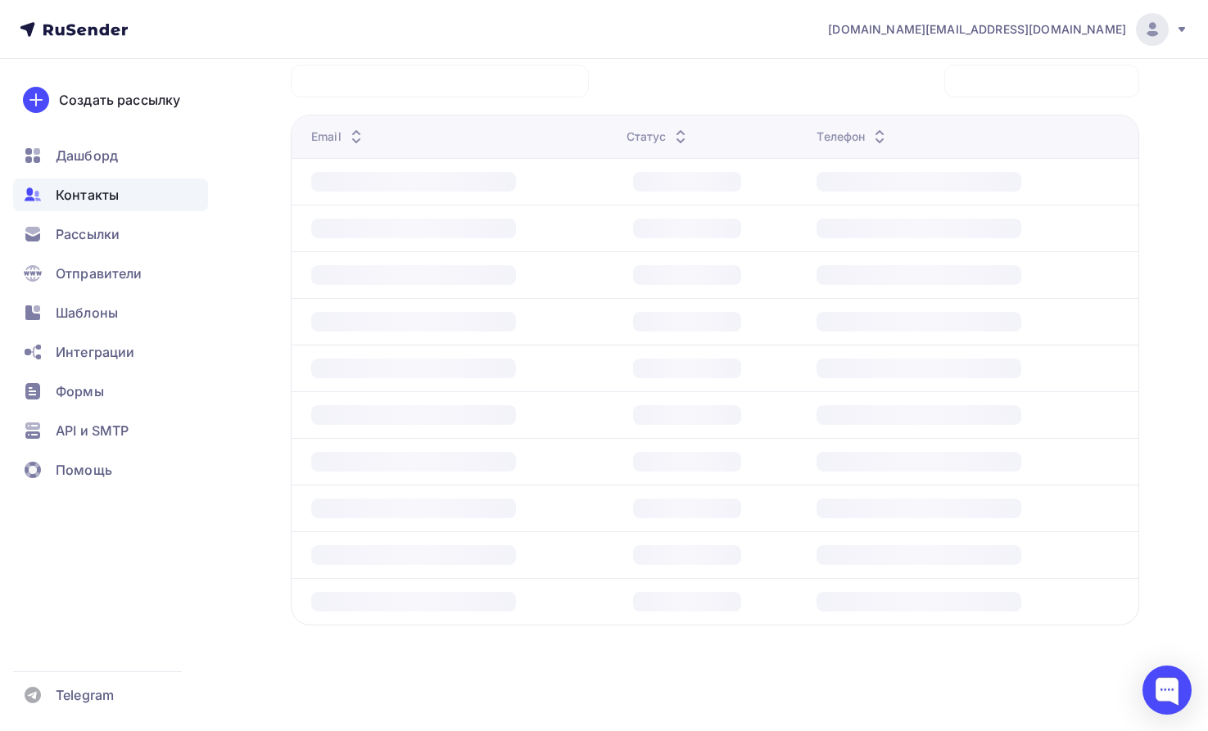
click at [469, 576] on td at bounding box center [456, 554] width 328 height 47
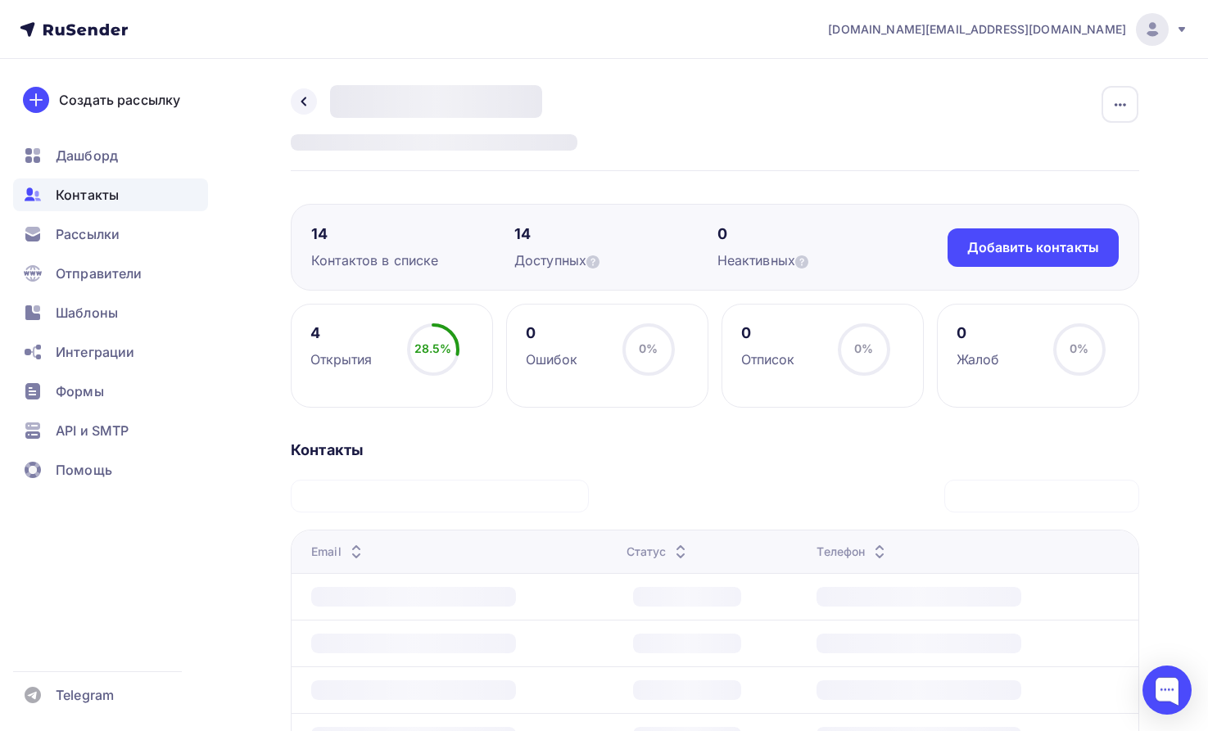
click at [476, 558] on div "Email" at bounding box center [462, 552] width 302 height 16
click at [339, 558] on div "Email" at bounding box center [338, 552] width 55 height 16
drag, startPoint x: 350, startPoint y: 550, endPoint x: 585, endPoint y: 561, distance: 235.3
click at [359, 549] on icon at bounding box center [356, 556] width 20 height 20
drag, startPoint x: 632, startPoint y: 552, endPoint x: 812, endPoint y: 545, distance: 180.3
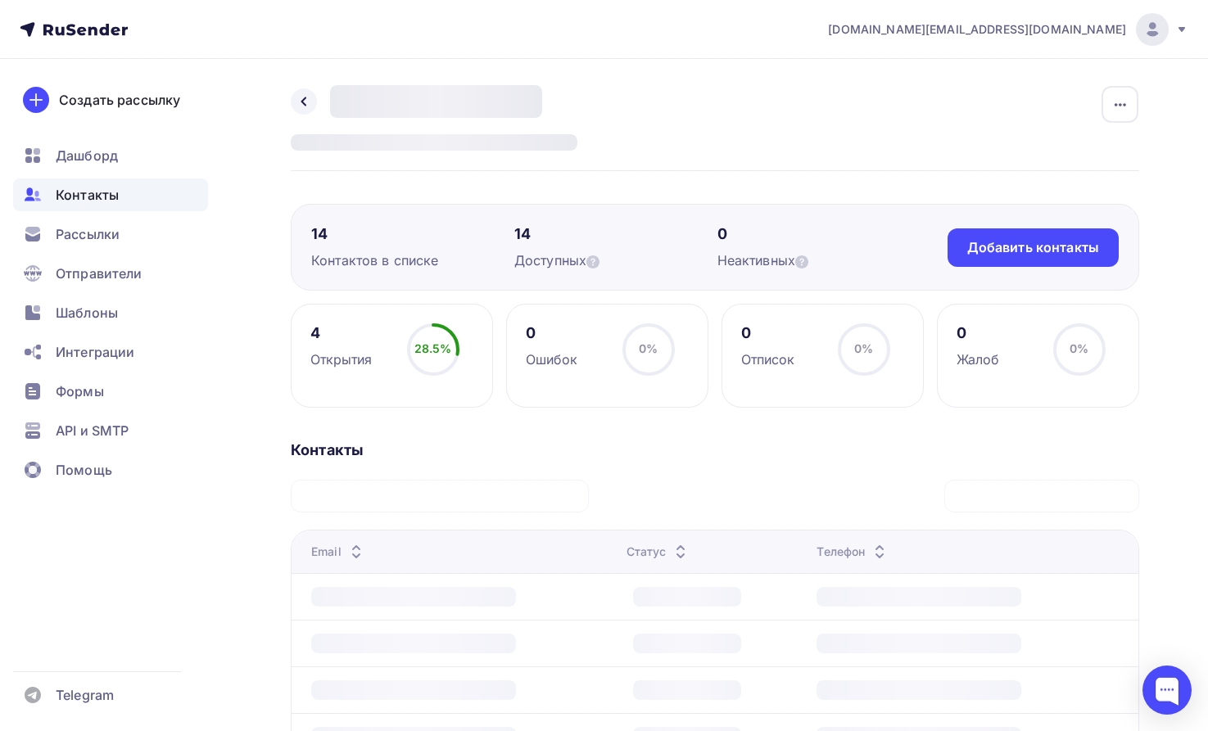
click at [697, 547] on div "Статус" at bounding box center [715, 552] width 178 height 16
click at [835, 545] on div "Телефон" at bounding box center [852, 552] width 73 height 16
click at [502, 550] on div "Email" at bounding box center [462, 552] width 302 height 16
click at [434, 356] on div "28.5%" at bounding box center [433, 349] width 38 height 16
drag, startPoint x: 340, startPoint y: 366, endPoint x: 362, endPoint y: 372, distance: 22.8
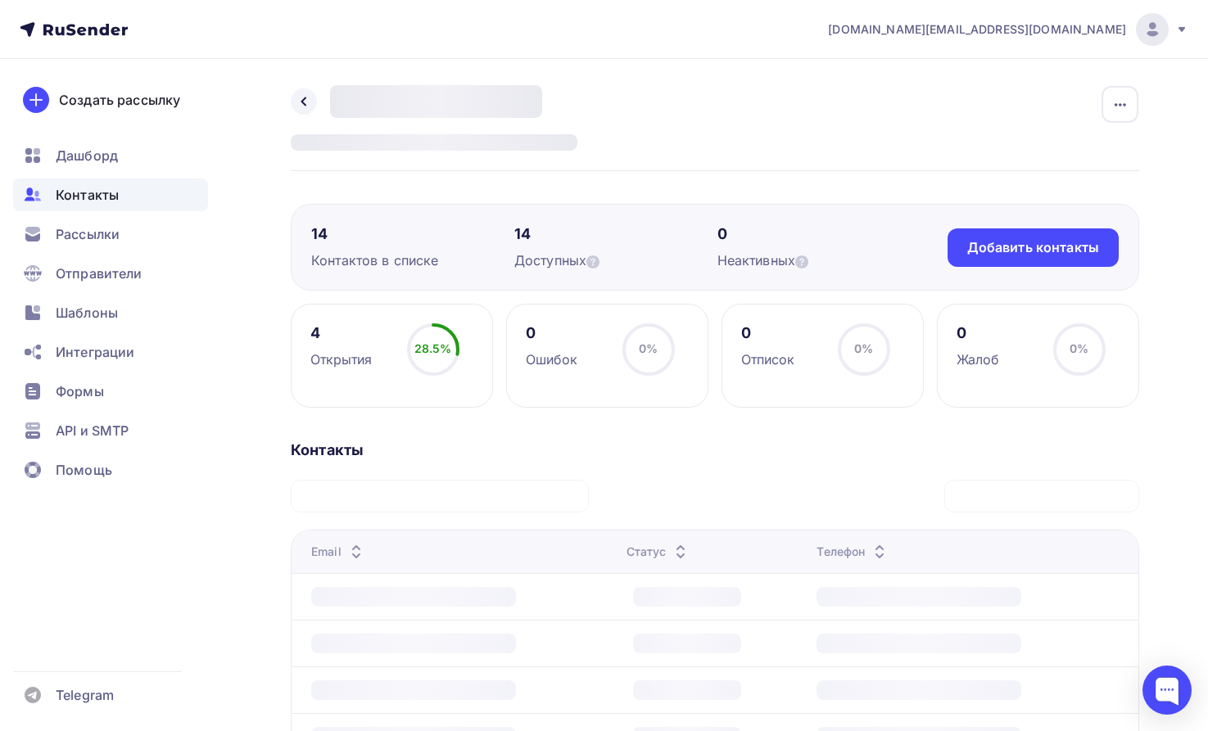
click at [341, 366] on div "Открытия" at bounding box center [341, 360] width 62 height 20
click at [316, 328] on div "4" at bounding box center [341, 333] width 62 height 20
click at [331, 265] on div "Контактов в списке" at bounding box center [412, 261] width 203 height 20
click at [564, 259] on div "Доступных" at bounding box center [615, 261] width 203 height 20
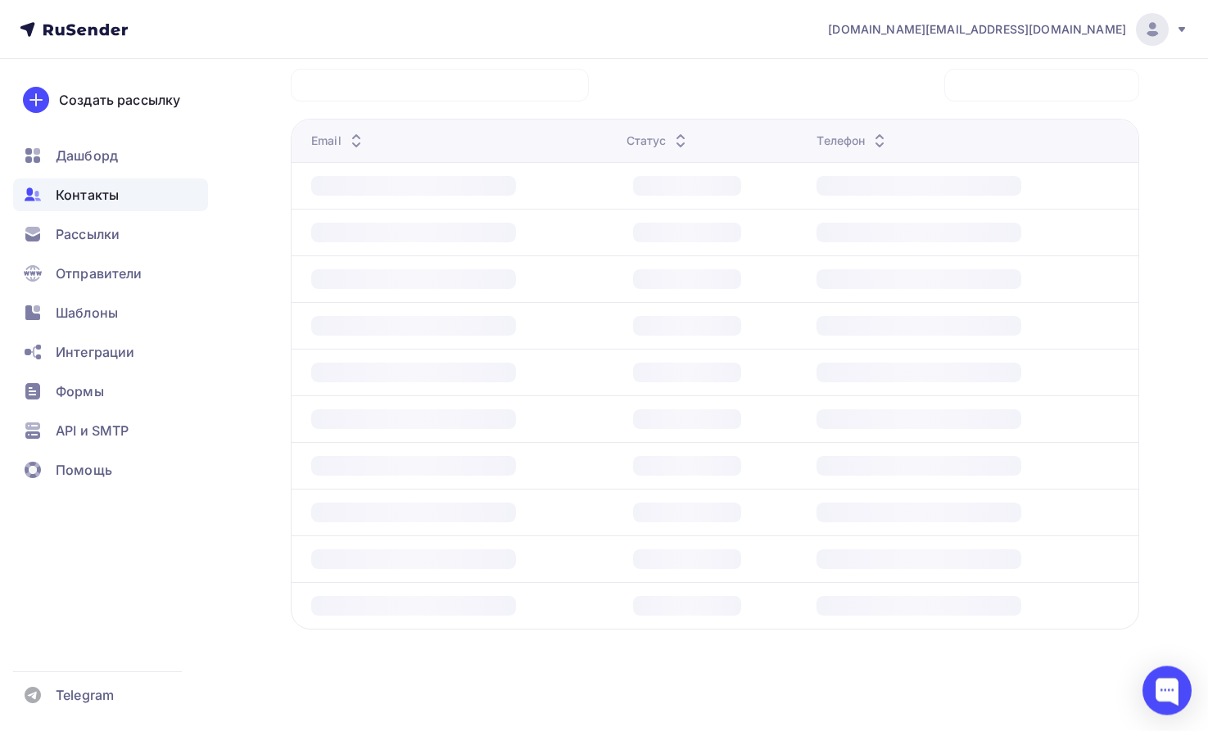
scroll to position [415, 0]
click at [472, 527] on td at bounding box center [456, 508] width 328 height 47
click at [432, 635] on div "Контакты Нет контактов Импортируйте адресную базу или создайте форму подписки ,…" at bounding box center [715, 345] width 848 height 640
click at [465, 374] on div at bounding box center [413, 369] width 205 height 20
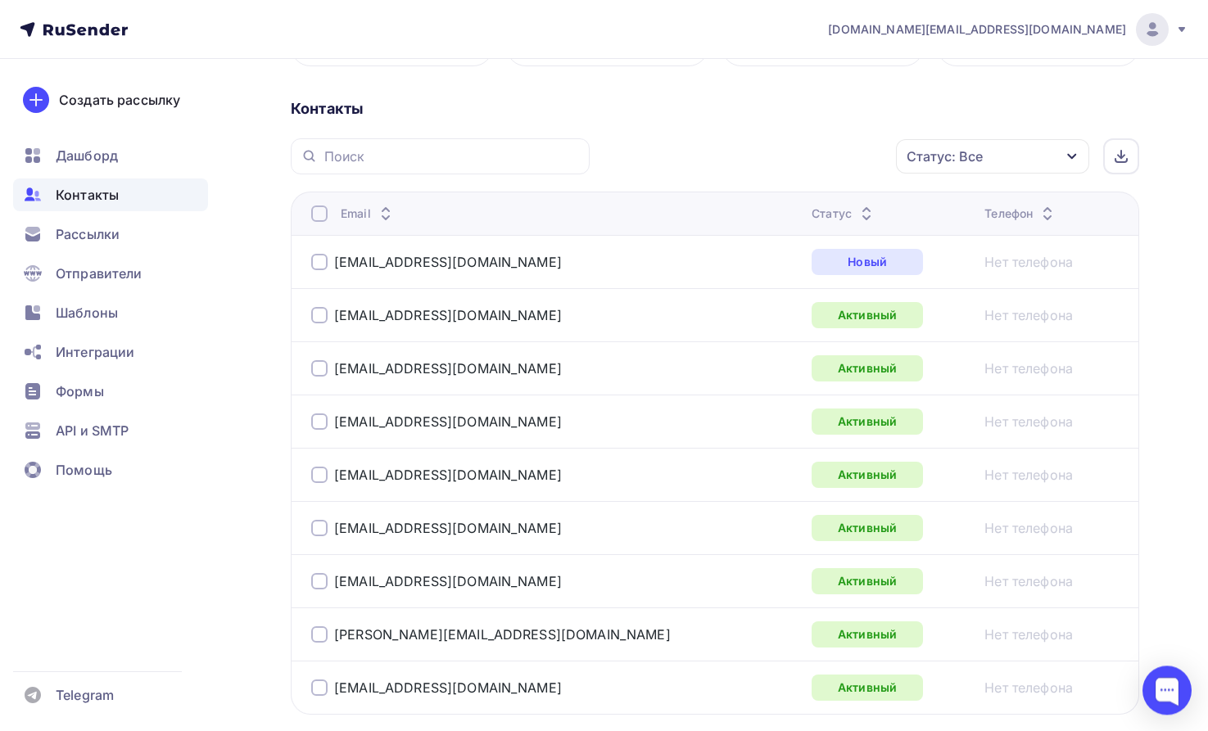
scroll to position [325, 0]
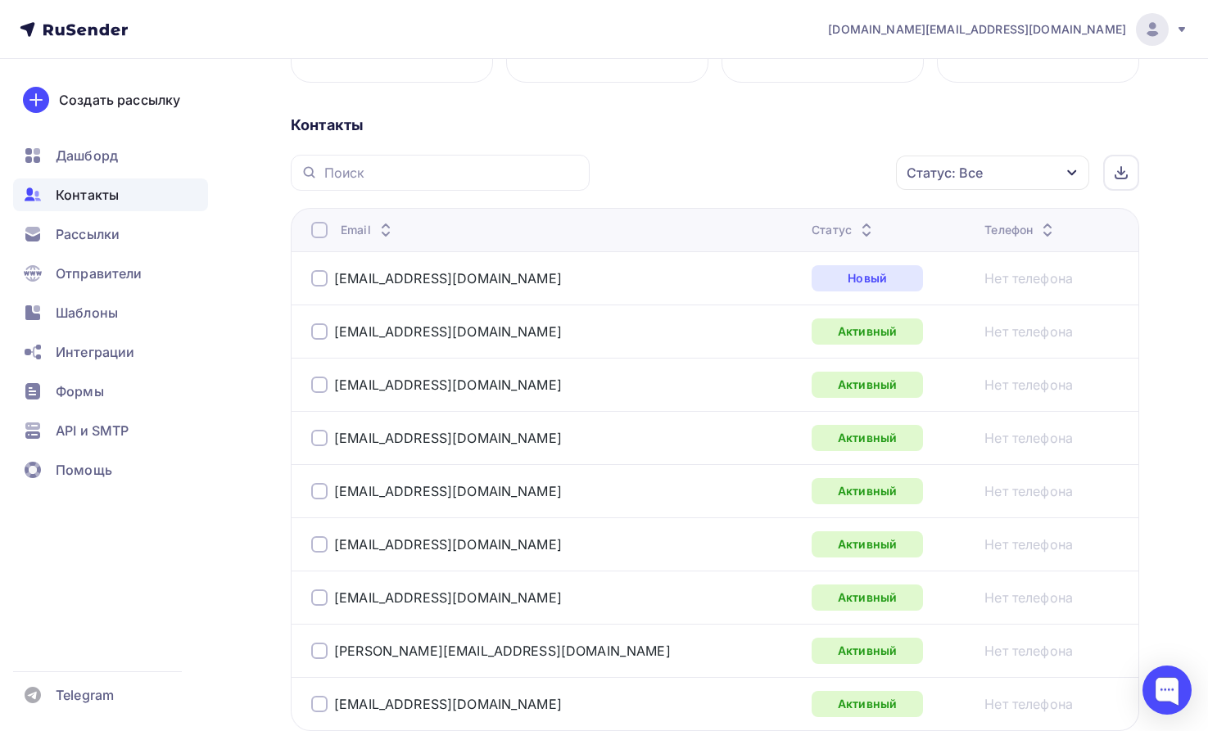
click at [89, 191] on span "Контакты" at bounding box center [87, 195] width 63 height 20
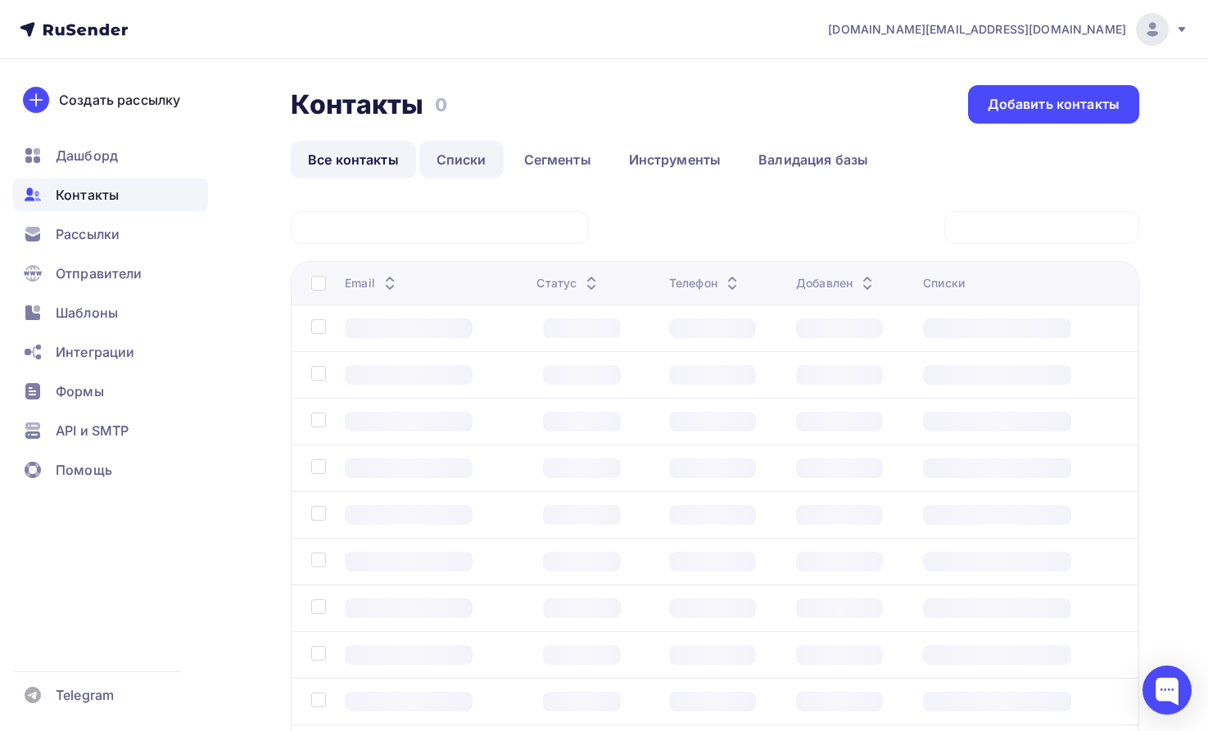
click at [457, 160] on link "Списки" at bounding box center [461, 160] width 84 height 38
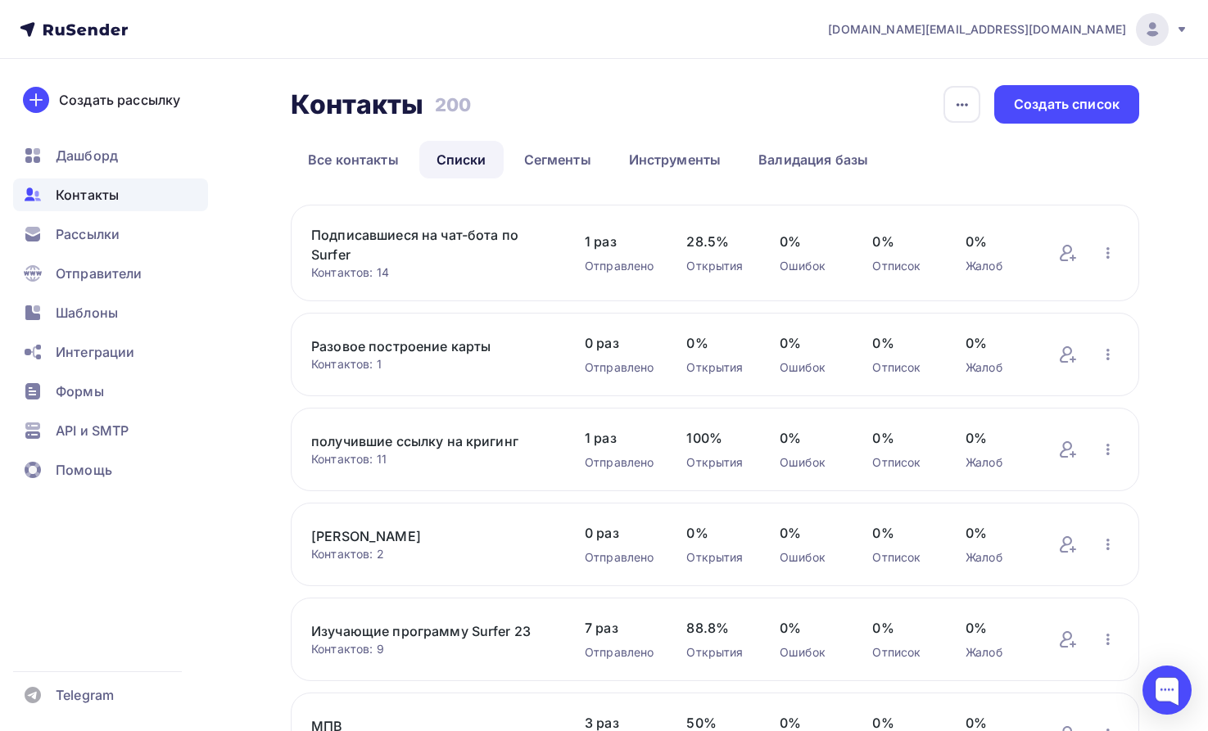
click at [376, 234] on link "Подписавшиеся на чат-бота по Surfer" at bounding box center [431, 244] width 241 height 39
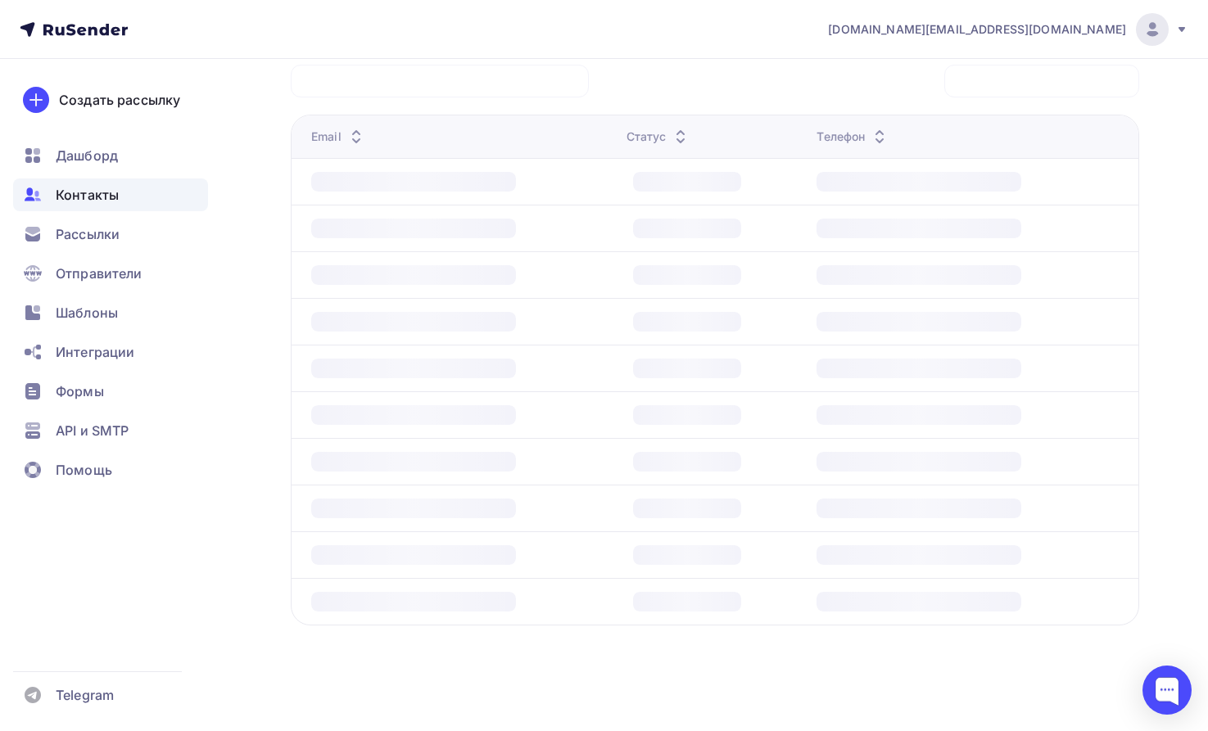
scroll to position [81, 0]
